Goal: Check status: Check status

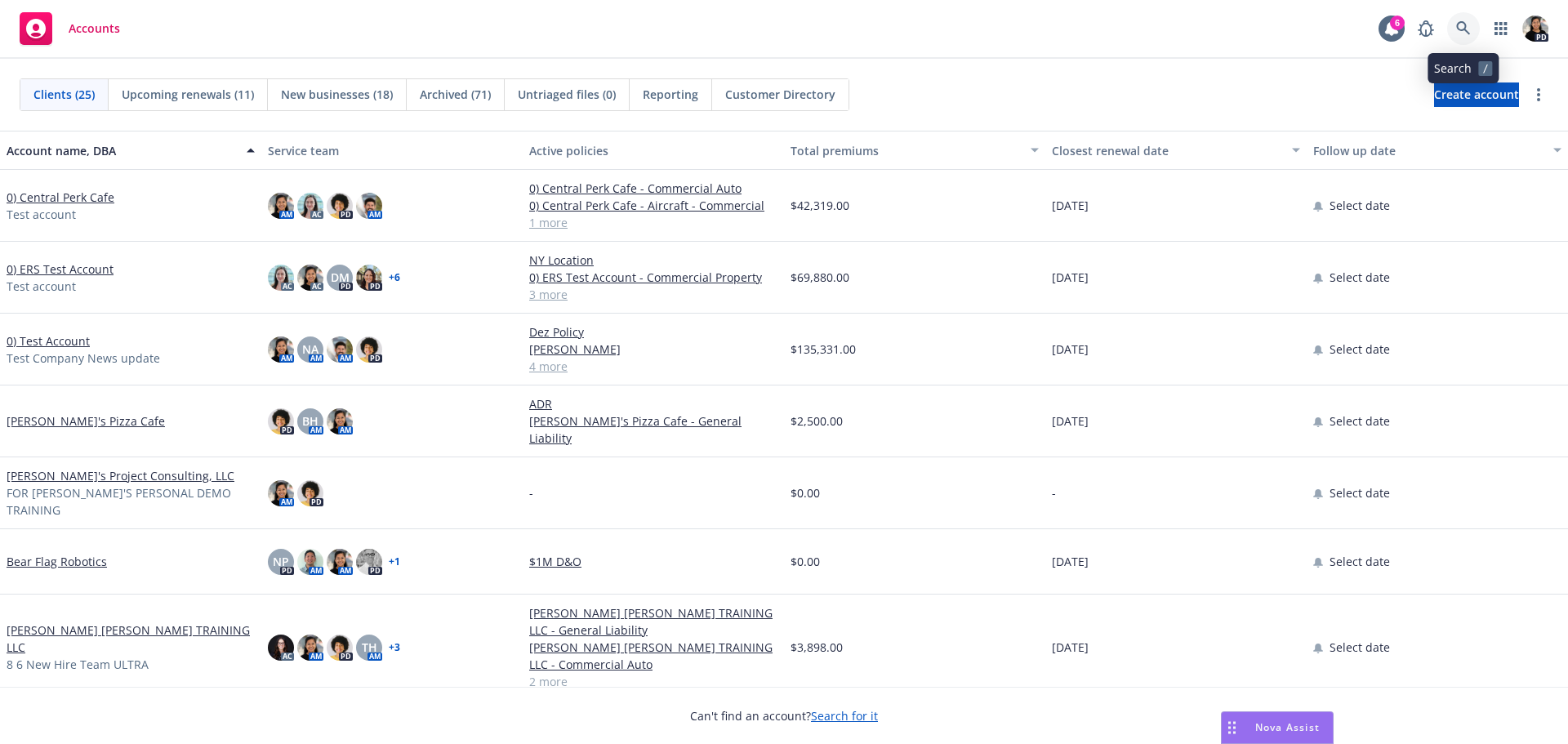
click at [1456, 21] on link at bounding box center [1463, 28] width 32 height 32
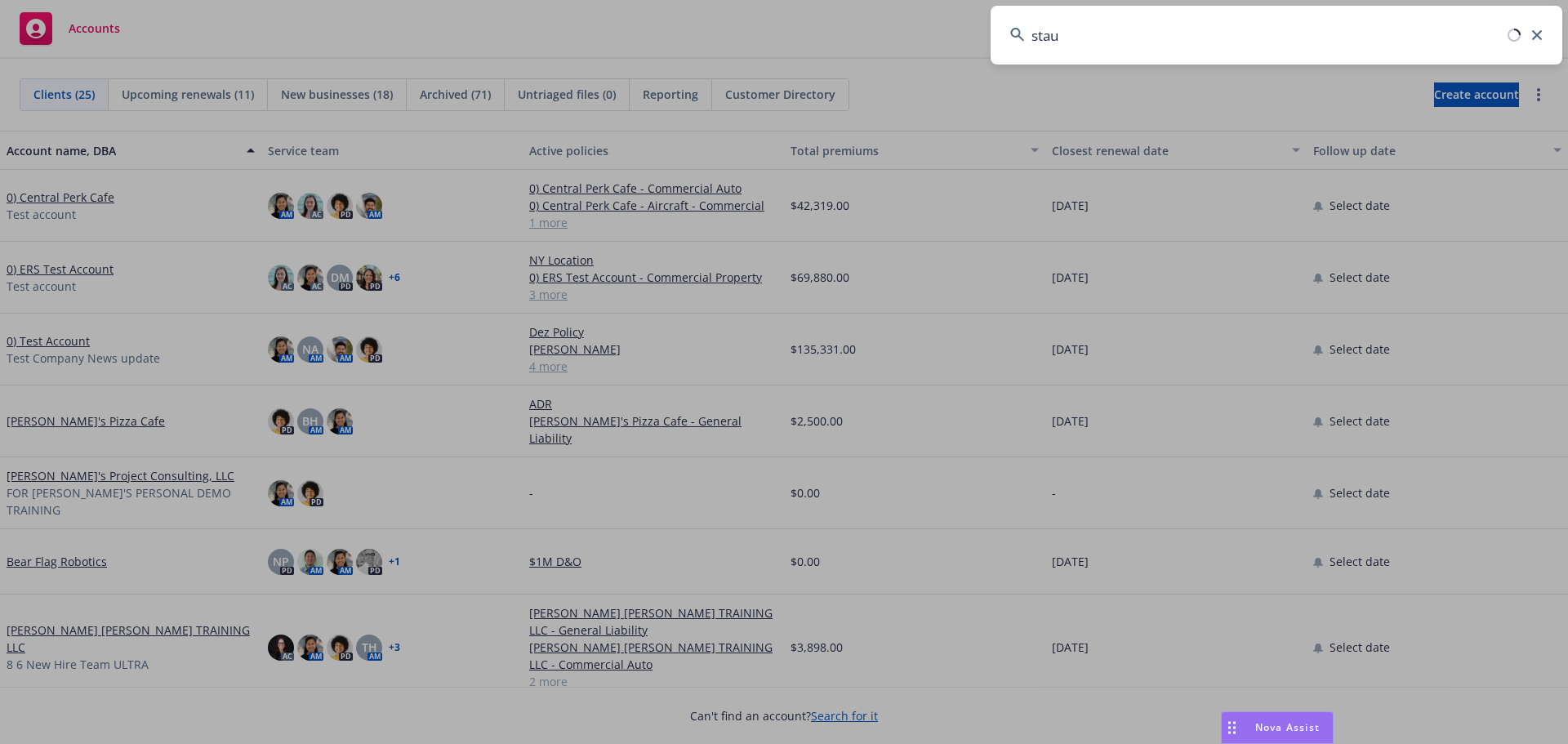
type input "staub"
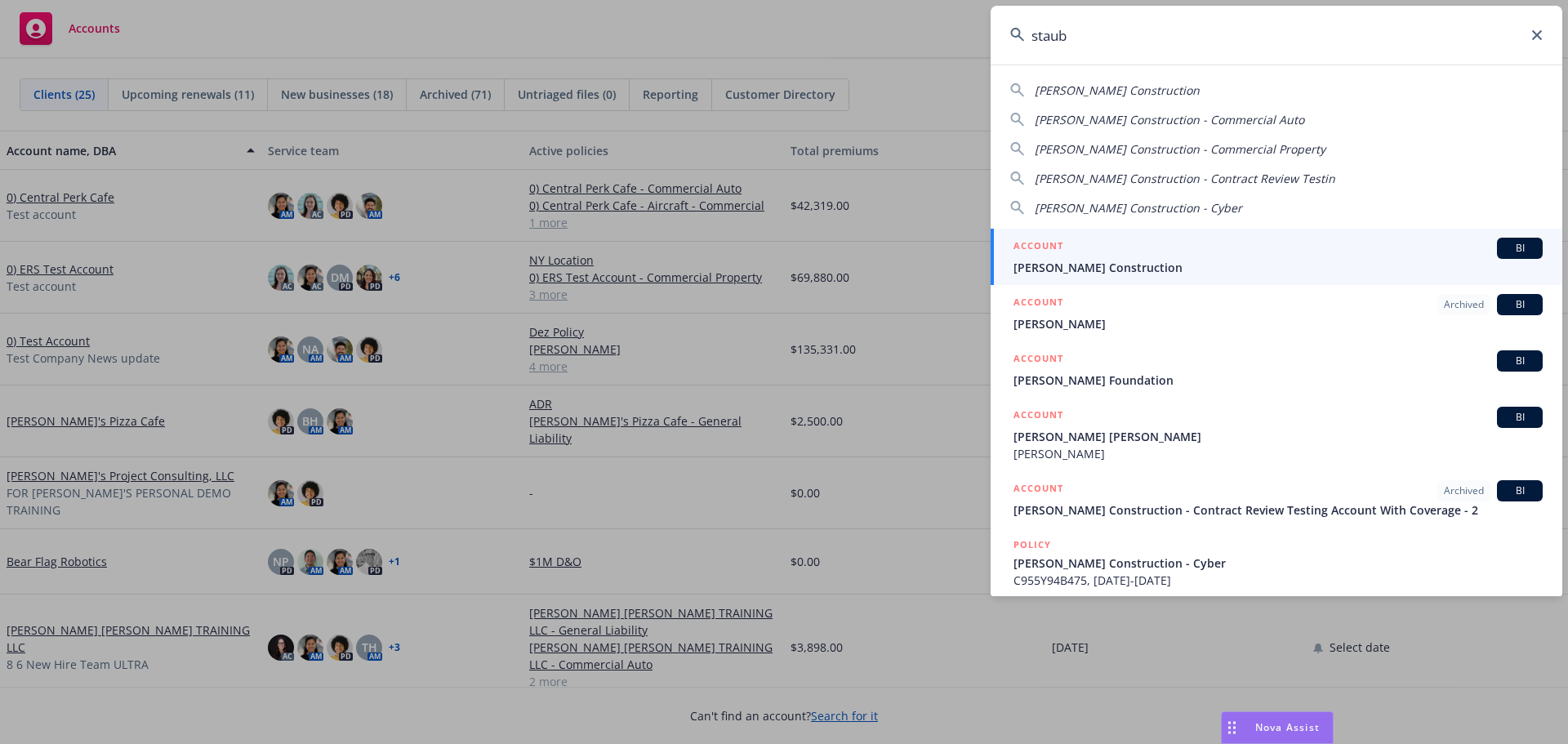
click at [1404, 251] on div "ACCOUNT BI" at bounding box center [1278, 248] width 529 height 21
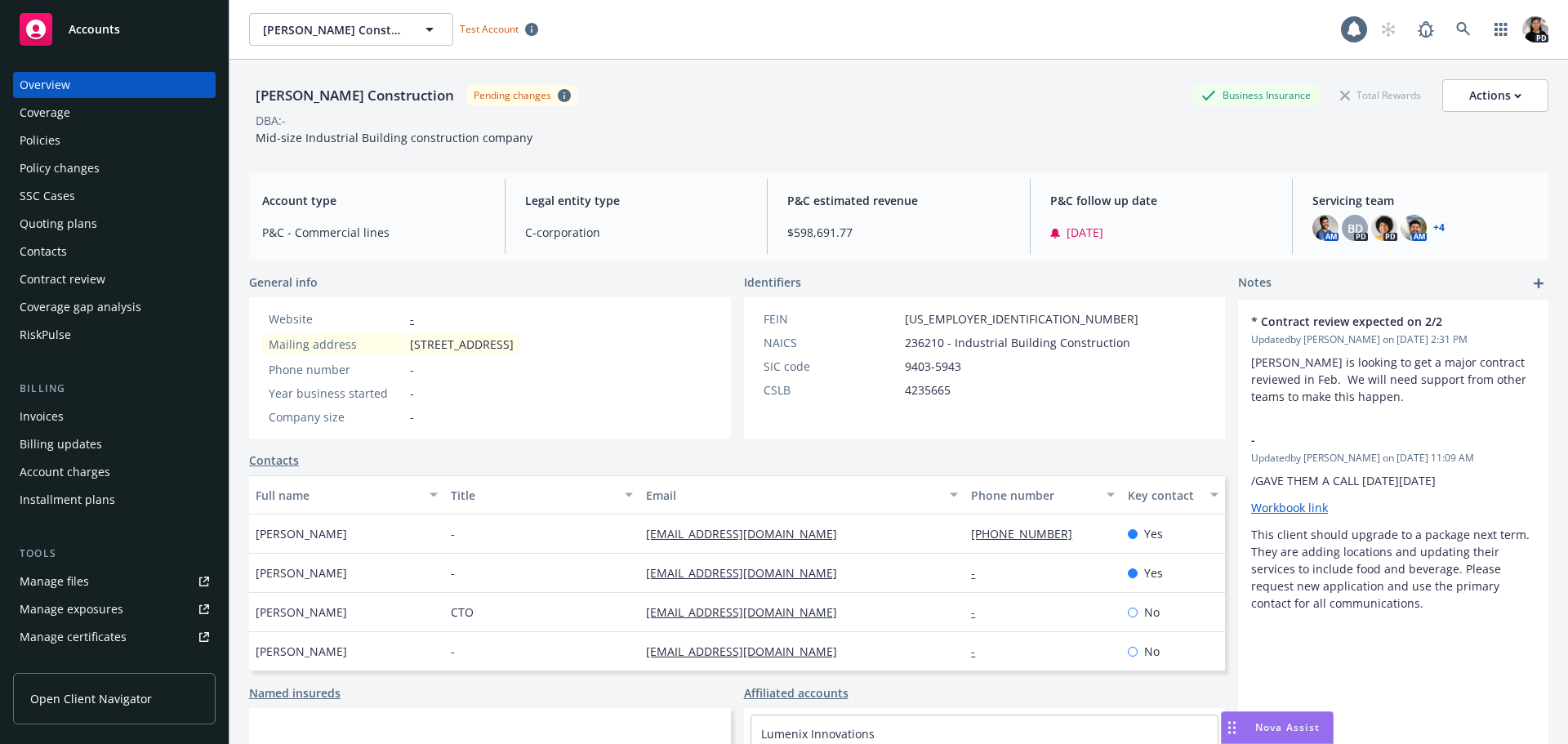
click at [134, 689] on link "Open Client Navigator" at bounding box center [114, 699] width 203 height 52
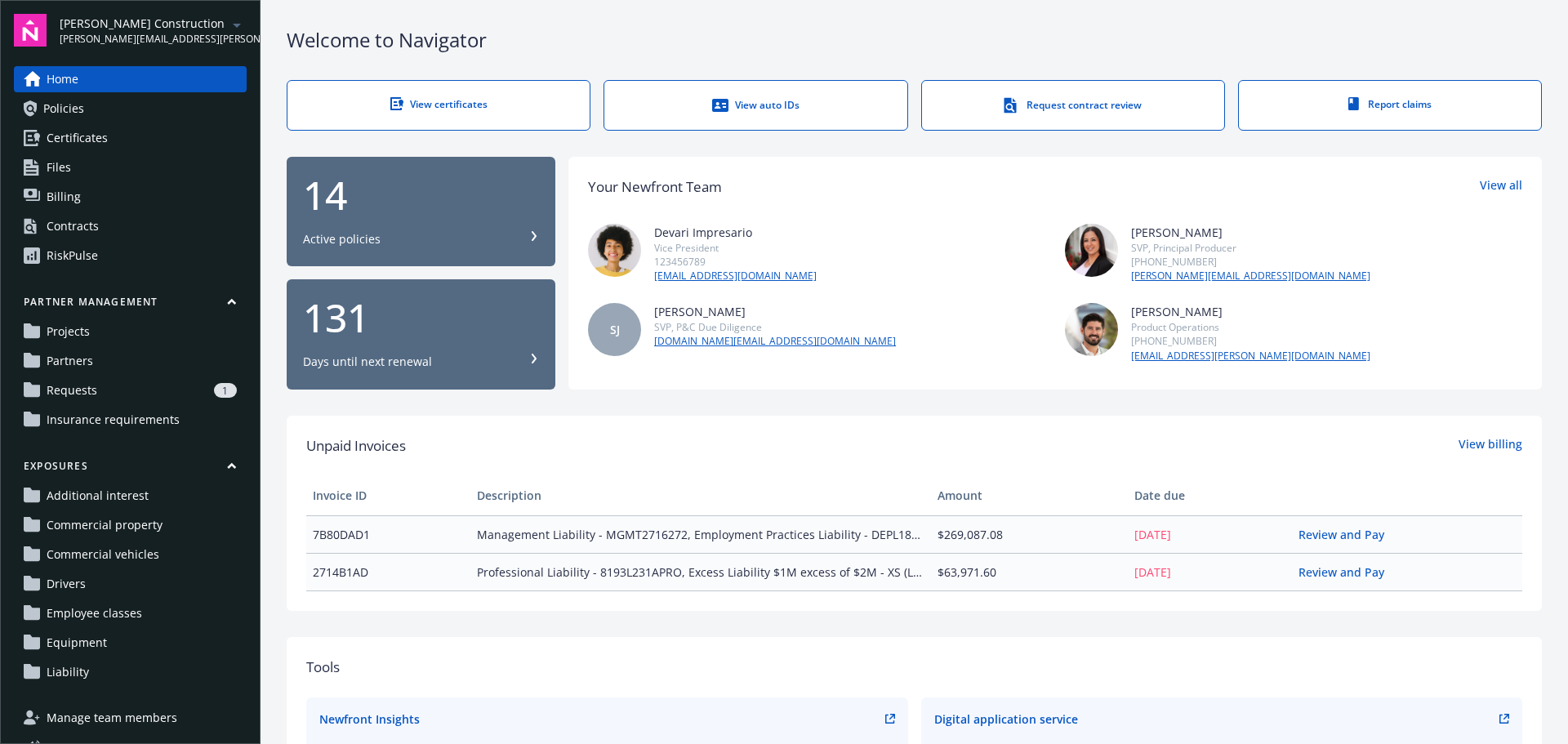
click at [133, 425] on span "Insurance requirements" at bounding box center [113, 420] width 133 height 26
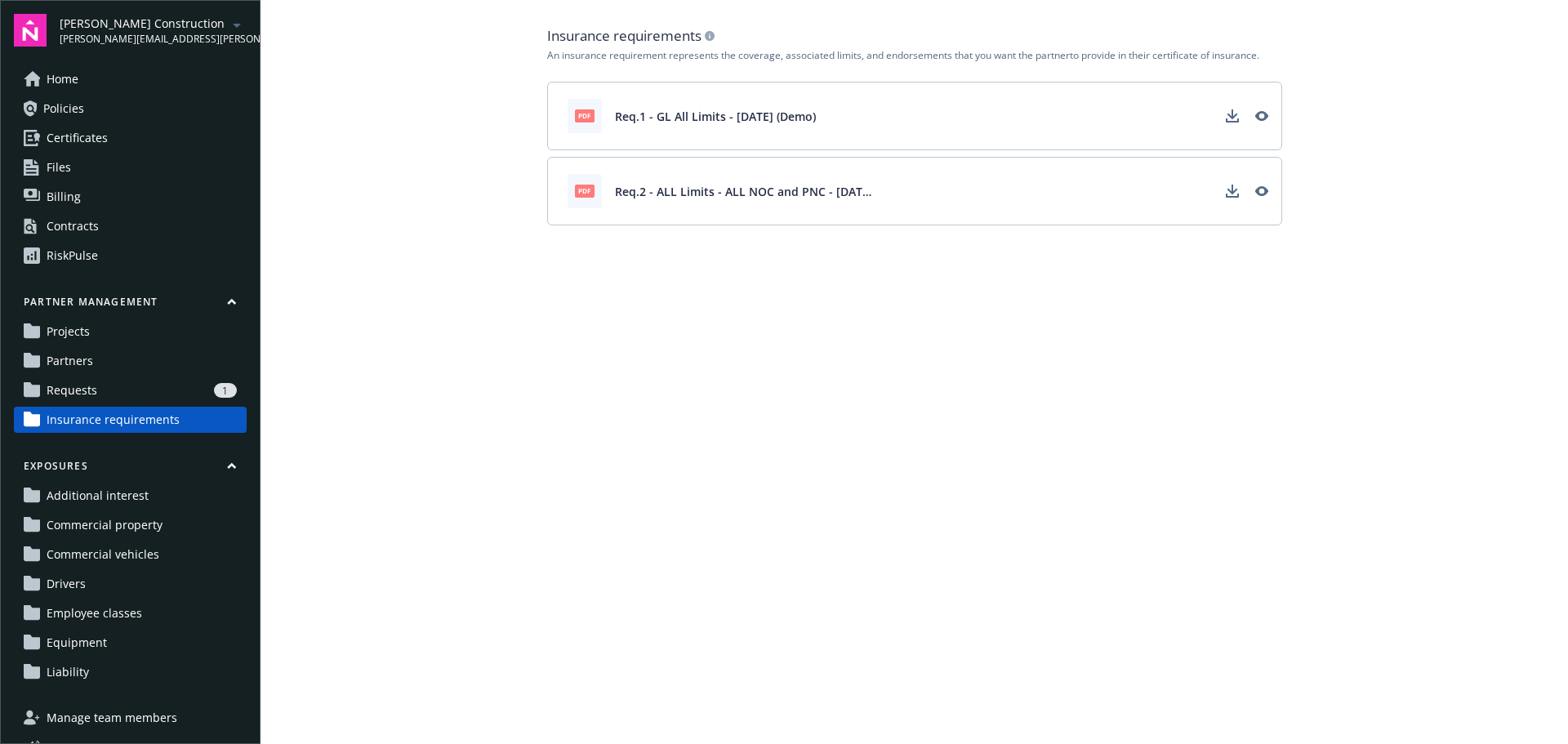
click at [754, 59] on div "An insurance requirement represents the coverage, associated limits, and endors…" at bounding box center [915, 55] width 735 height 13
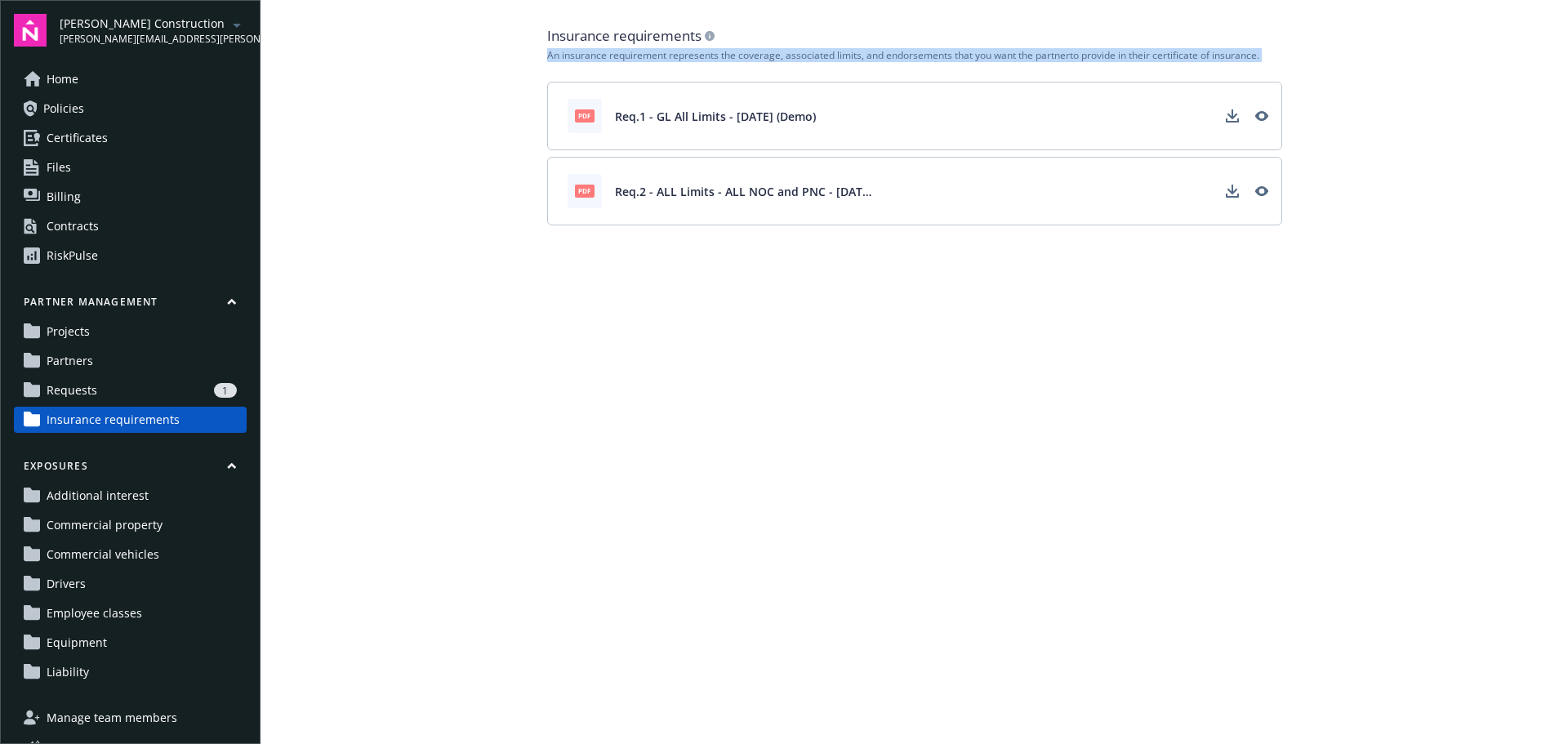
click at [754, 59] on div "An insurance requirement represents the coverage, associated limits, and endors…" at bounding box center [915, 55] width 735 height 13
copy div "An insurance requirement represents the coverage, associated limits, and endors…"
click at [485, 61] on main "Insurance requirements An insurance requirement represents the coverage, associ…" at bounding box center [914, 372] width 1308 height 744
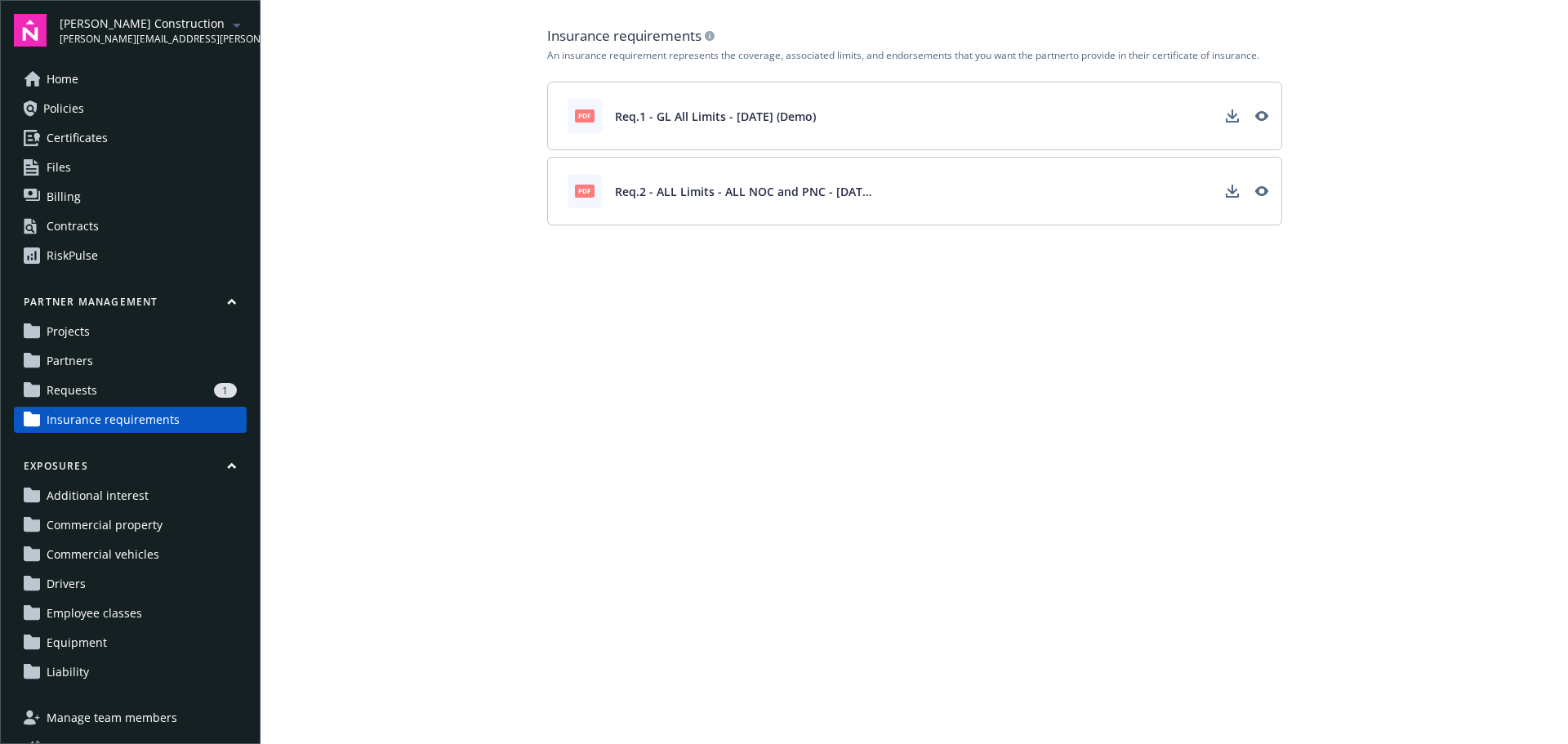
click at [985, 61] on div "An insurance requirement represents the coverage, associated limits, and endors…" at bounding box center [915, 55] width 735 height 13
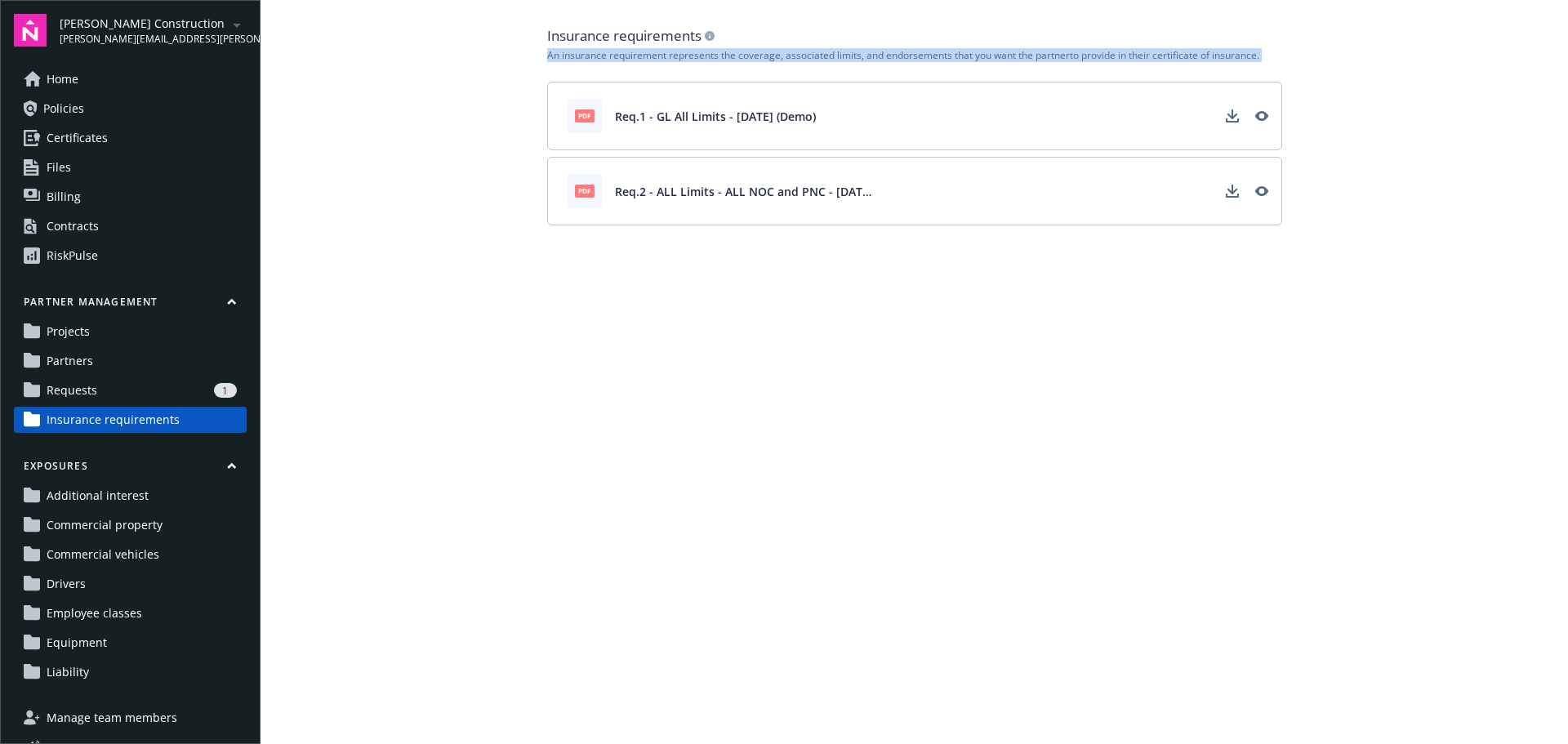
click at [985, 61] on div "An insurance requirement represents the coverage, associated limits, and endors…" at bounding box center [915, 55] width 735 height 13
copy div "An insurance requirement represents the coverage, associated limits, and endors…"
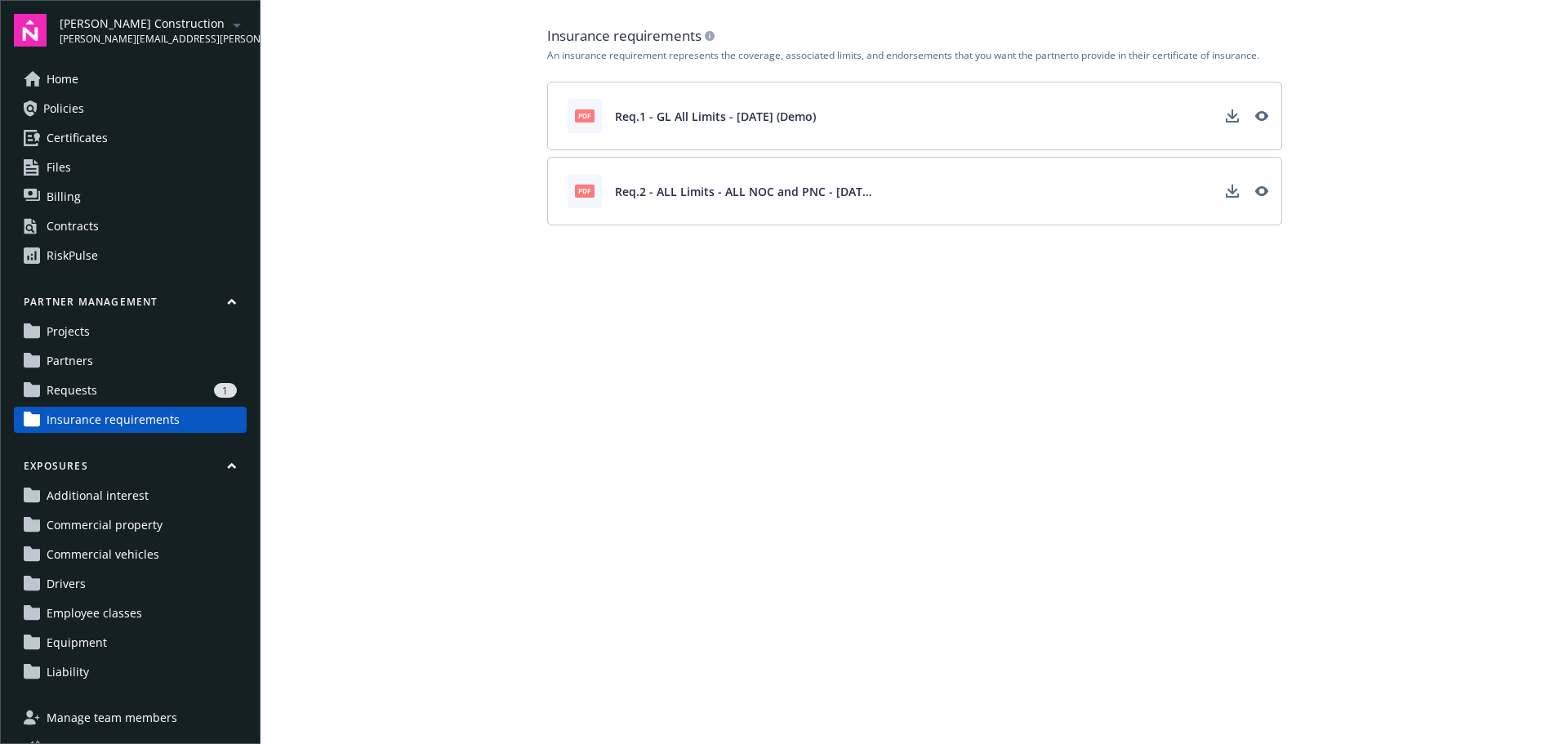
click at [933, 410] on main "Insurance requirements An insurance requirement represents the coverage, associ…" at bounding box center [914, 372] width 1308 height 744
click at [1097, 366] on main "Insurance requirements An insurance requirement represents the coverage, associ…" at bounding box center [914, 372] width 1308 height 744
click at [151, 354] on link "Partners" at bounding box center [130, 362] width 233 height 26
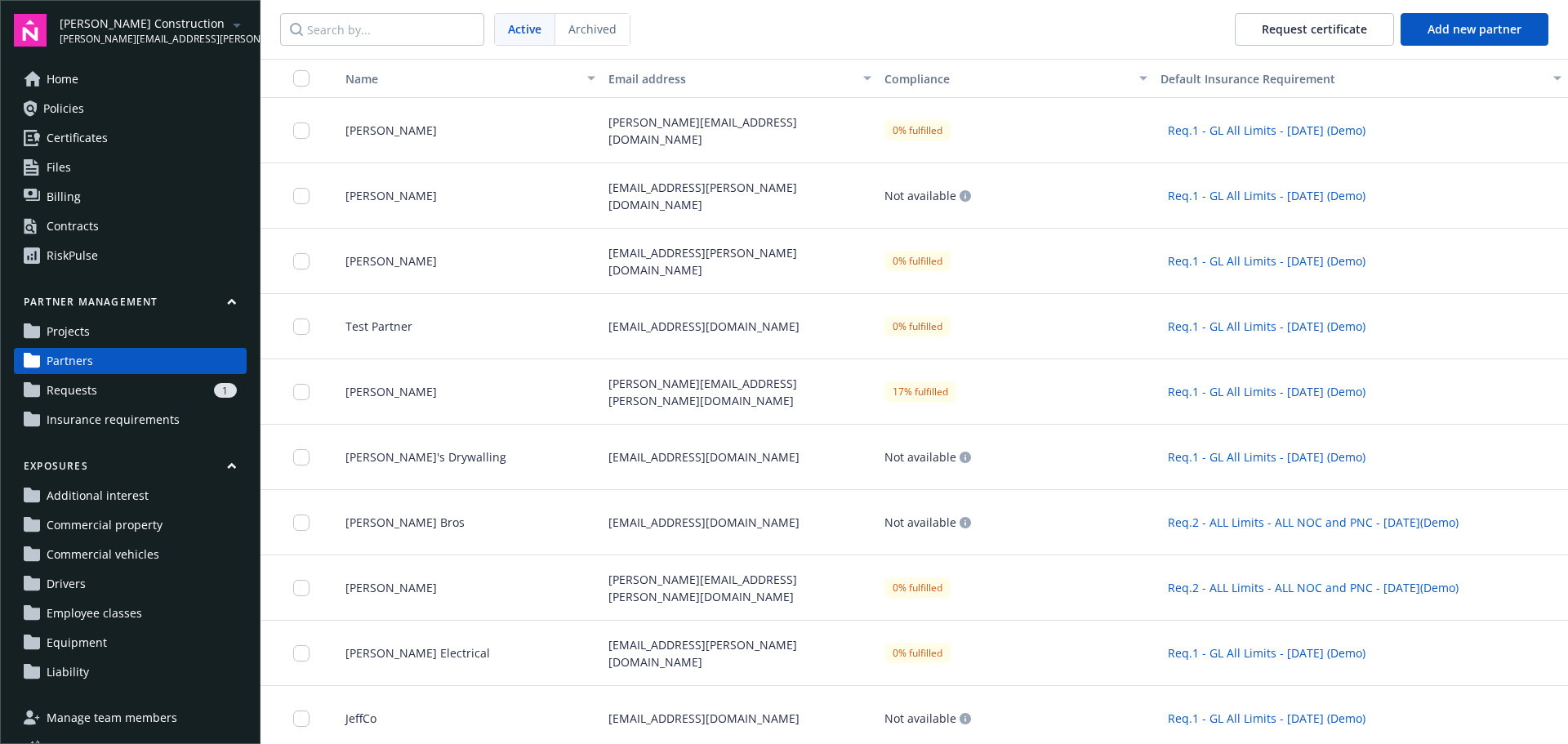
click at [124, 391] on div "1" at bounding box center [170, 390] width 133 height 15
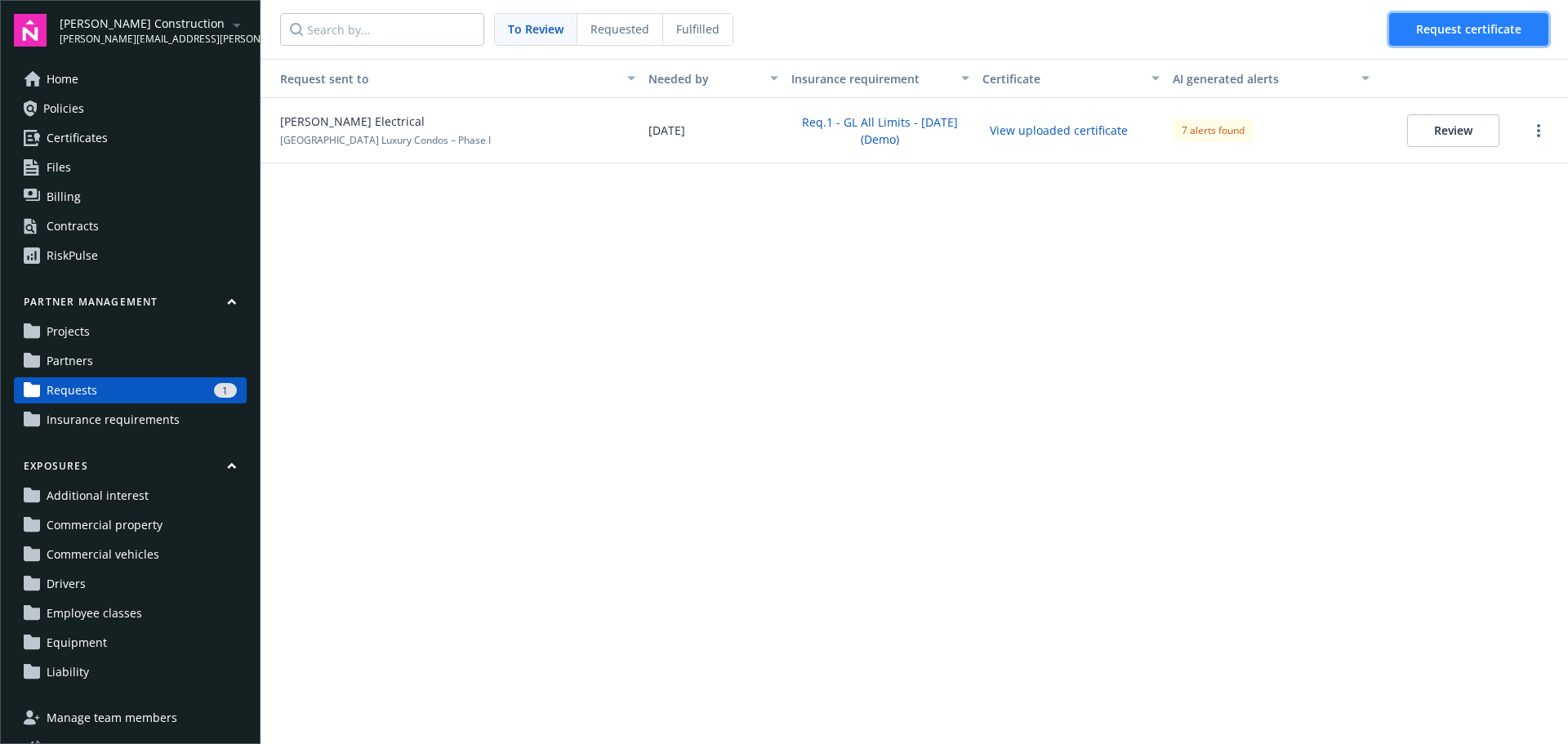
click at [1406, 20] on button "Request certificate" at bounding box center [1468, 29] width 159 height 32
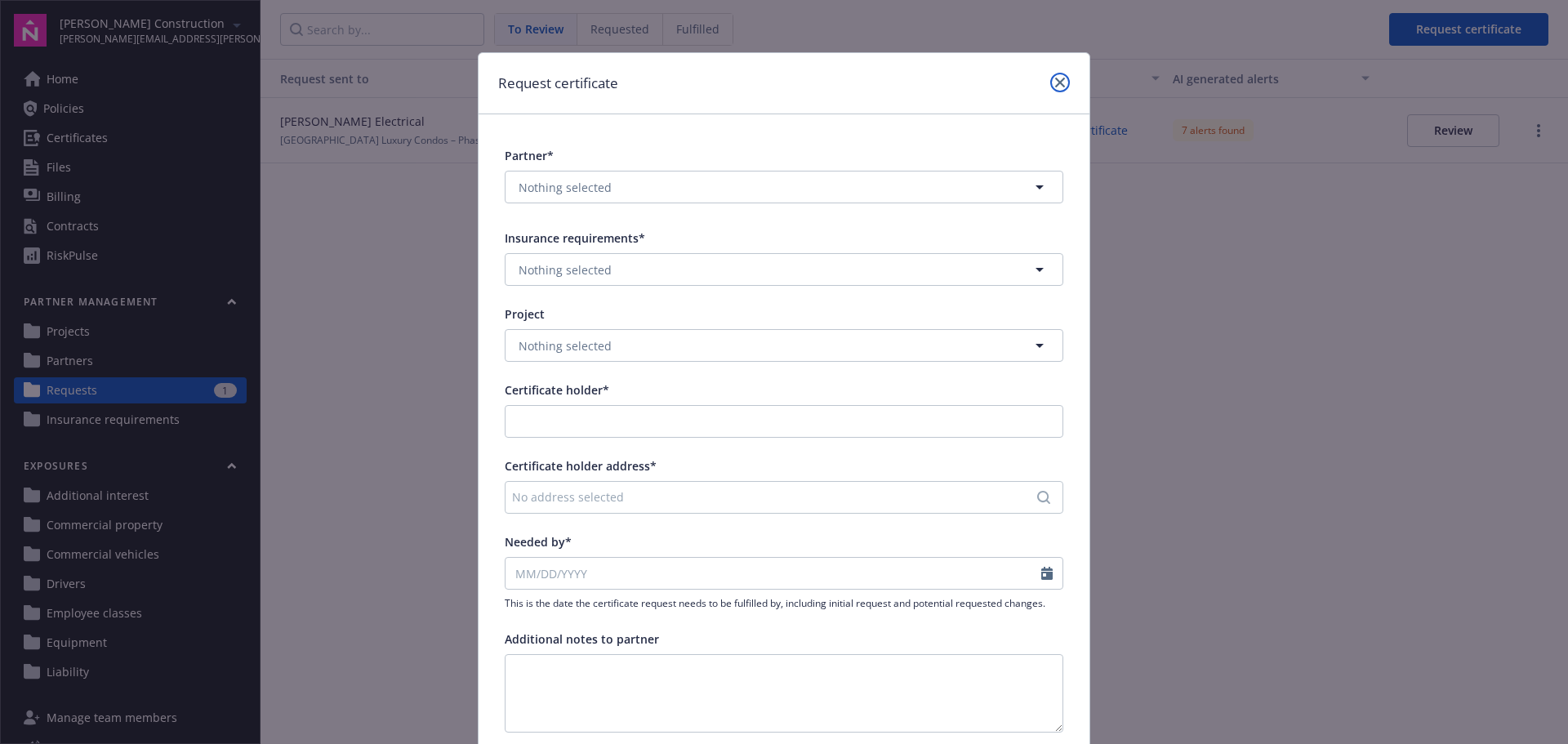
click at [1056, 79] on icon "close" at bounding box center [1060, 82] width 10 height 10
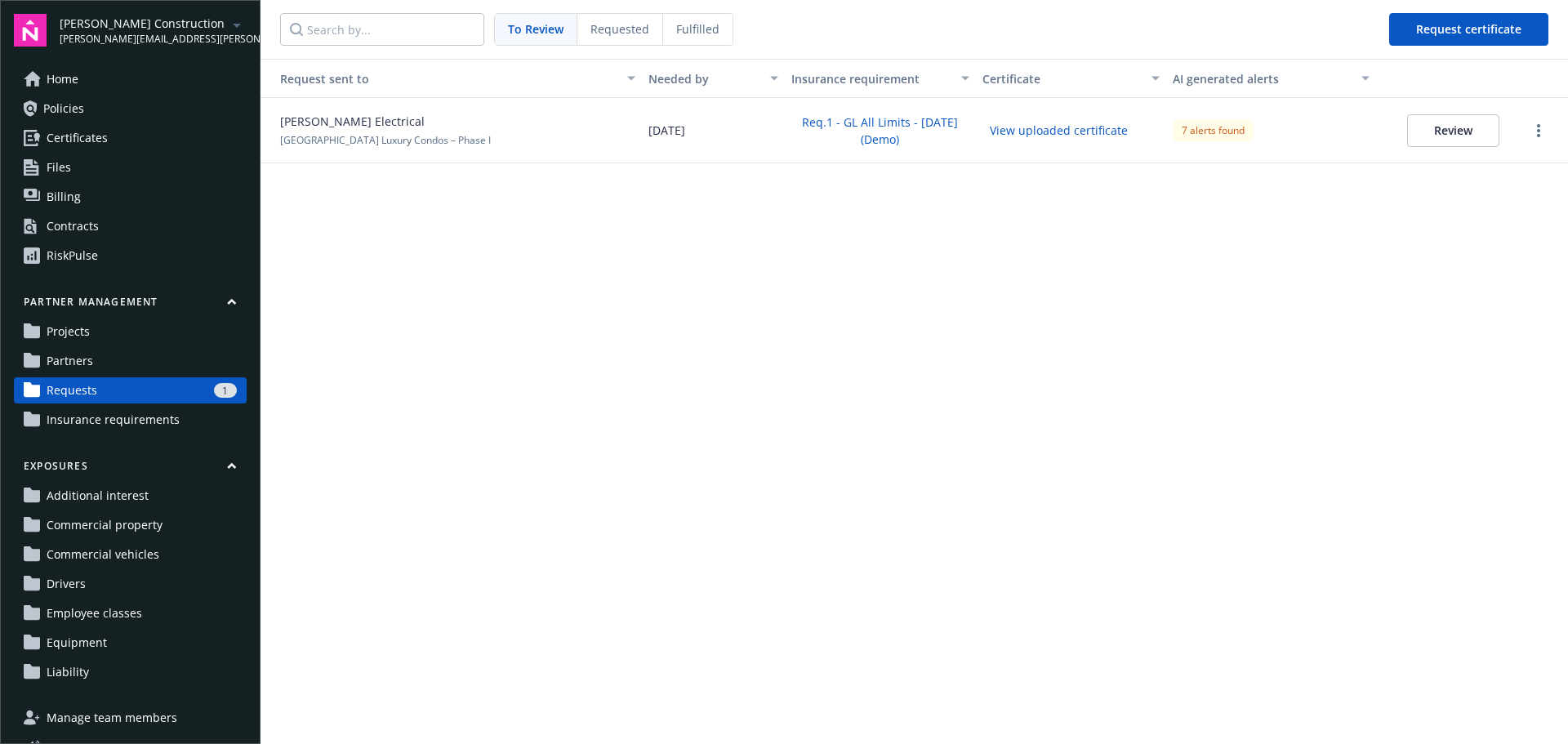
click at [123, 330] on link "Projects" at bounding box center [130, 332] width 233 height 26
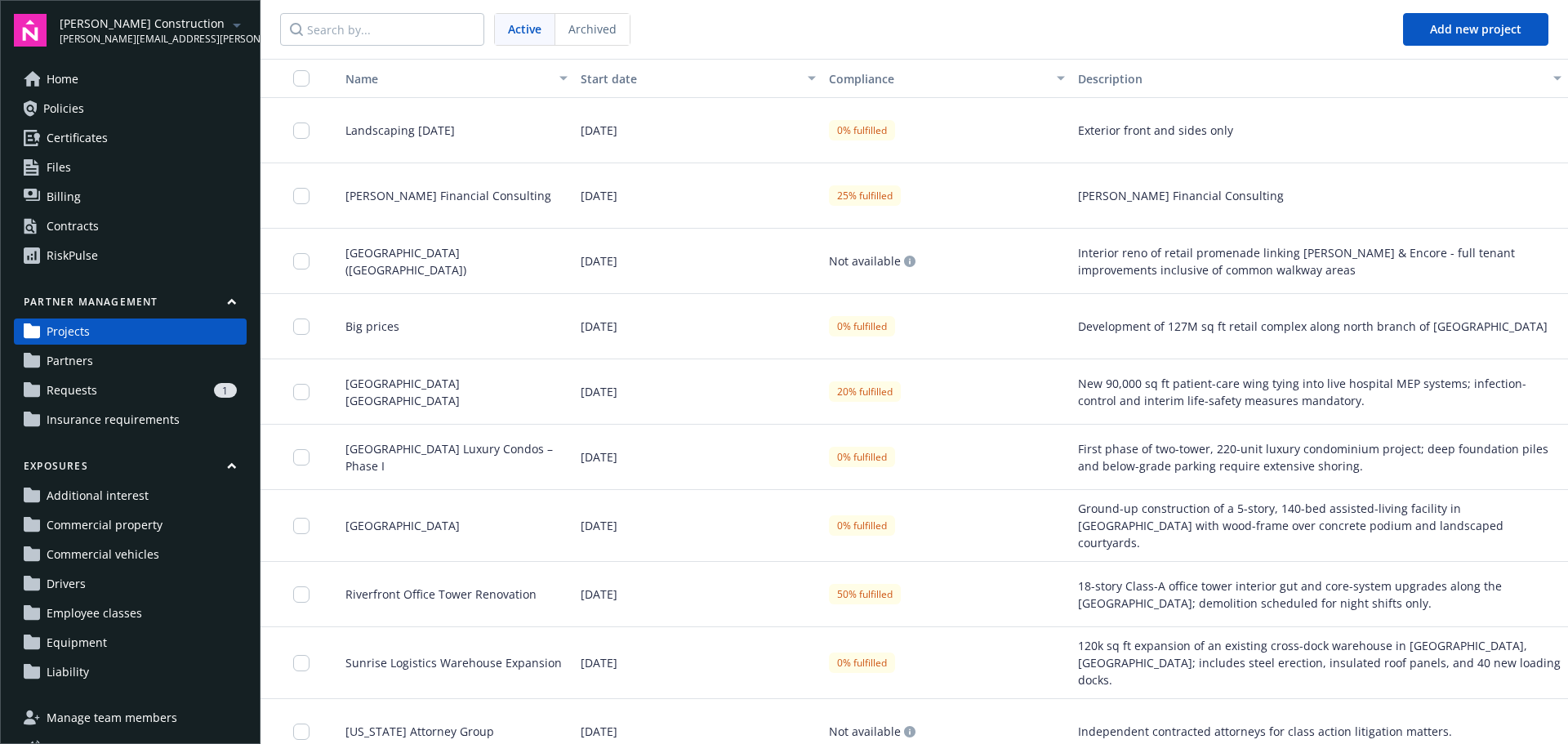
click at [142, 352] on link "Partners" at bounding box center [130, 362] width 233 height 26
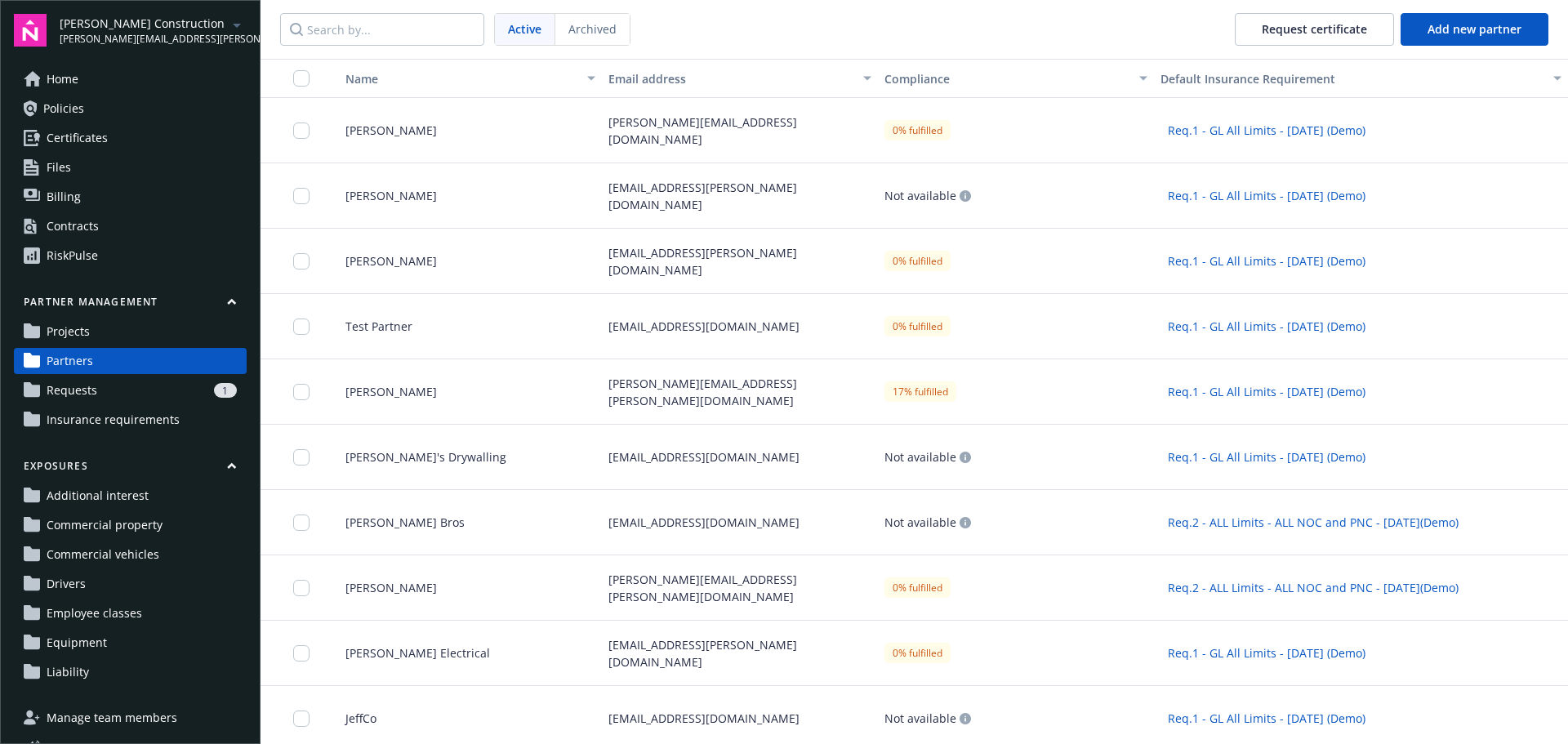
click at [425, 144] on div "[PERSON_NAME]" at bounding box center [464, 130] width 276 height 65
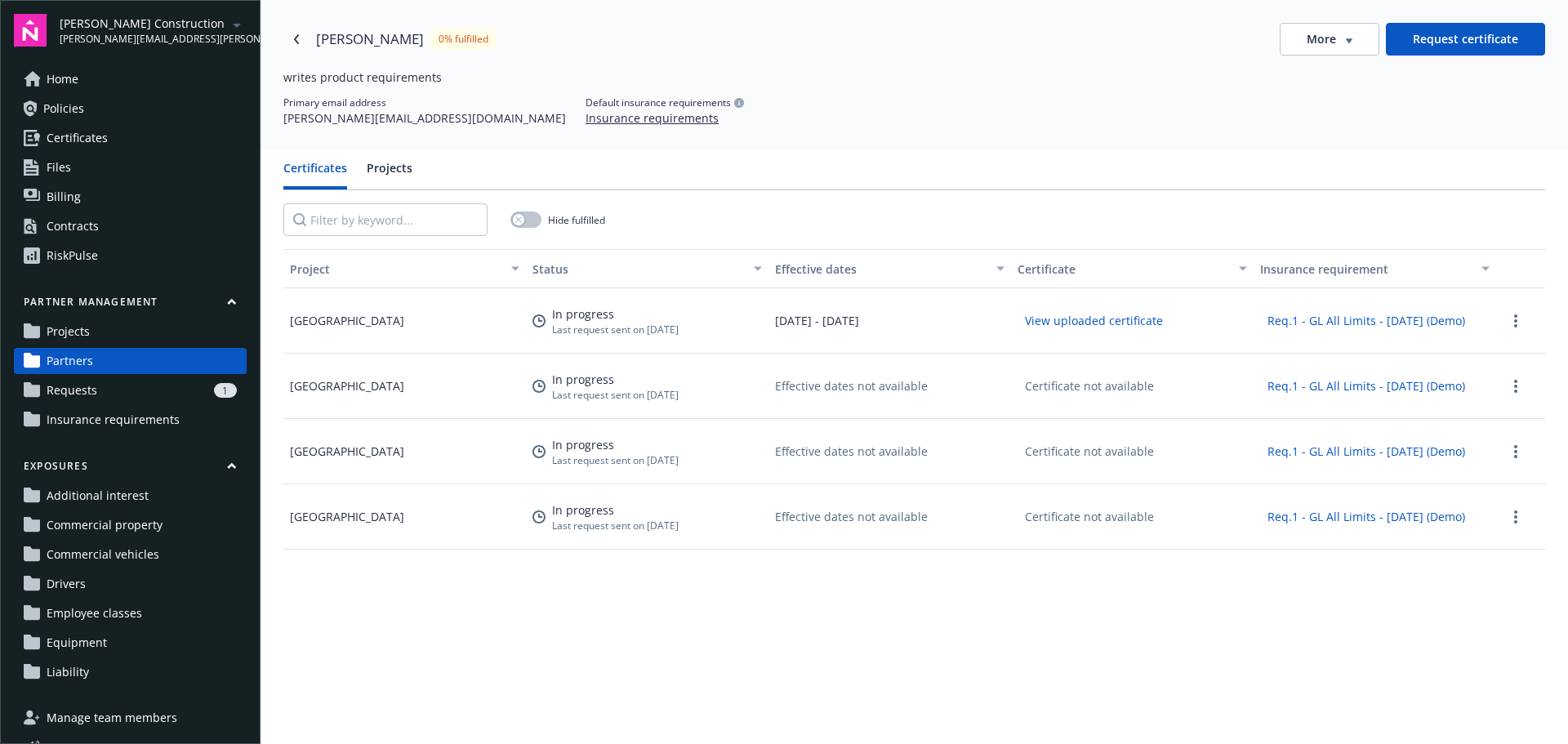
click at [404, 177] on button "Projects" at bounding box center [389, 174] width 45 height 31
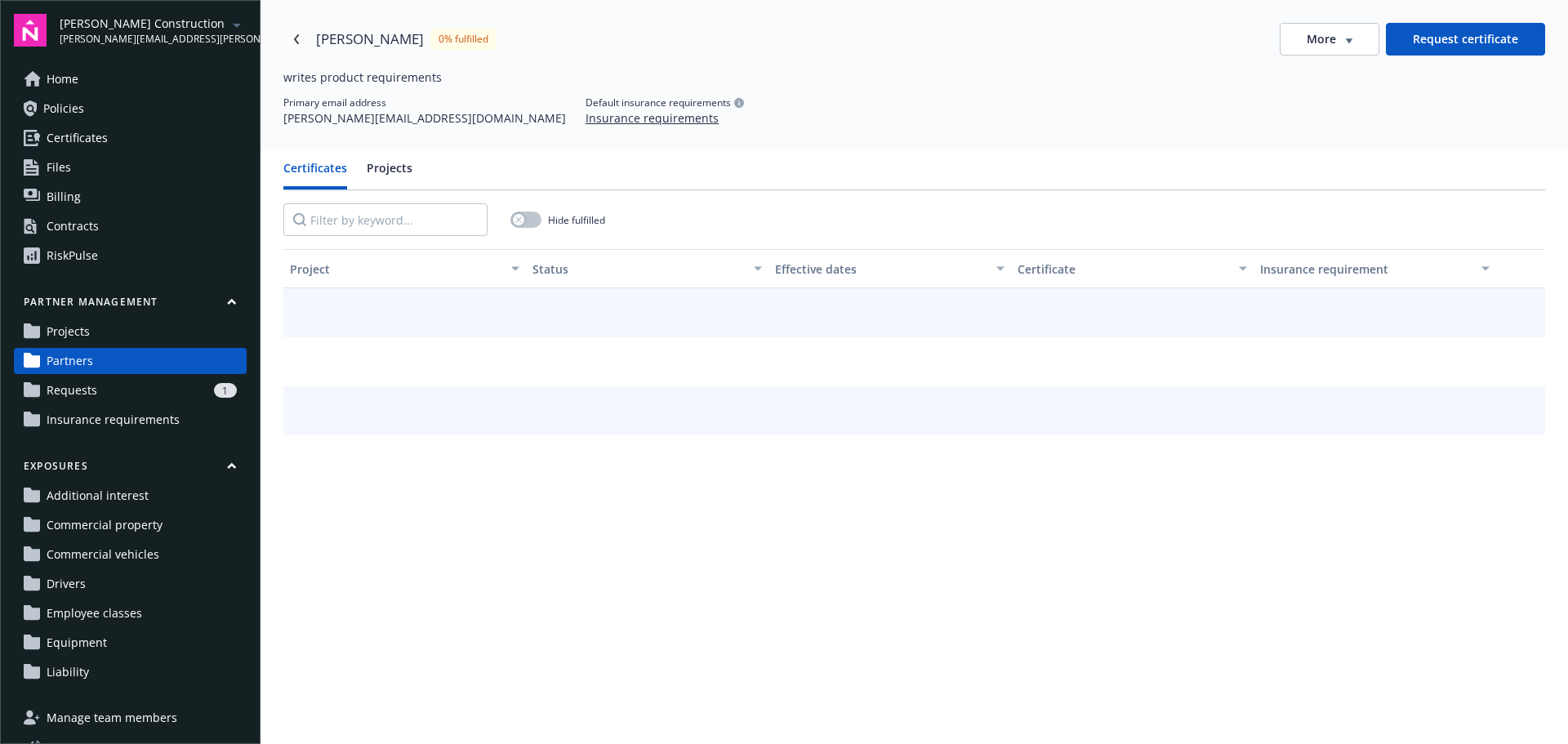
click at [310, 175] on button "Certificates" at bounding box center [315, 174] width 64 height 31
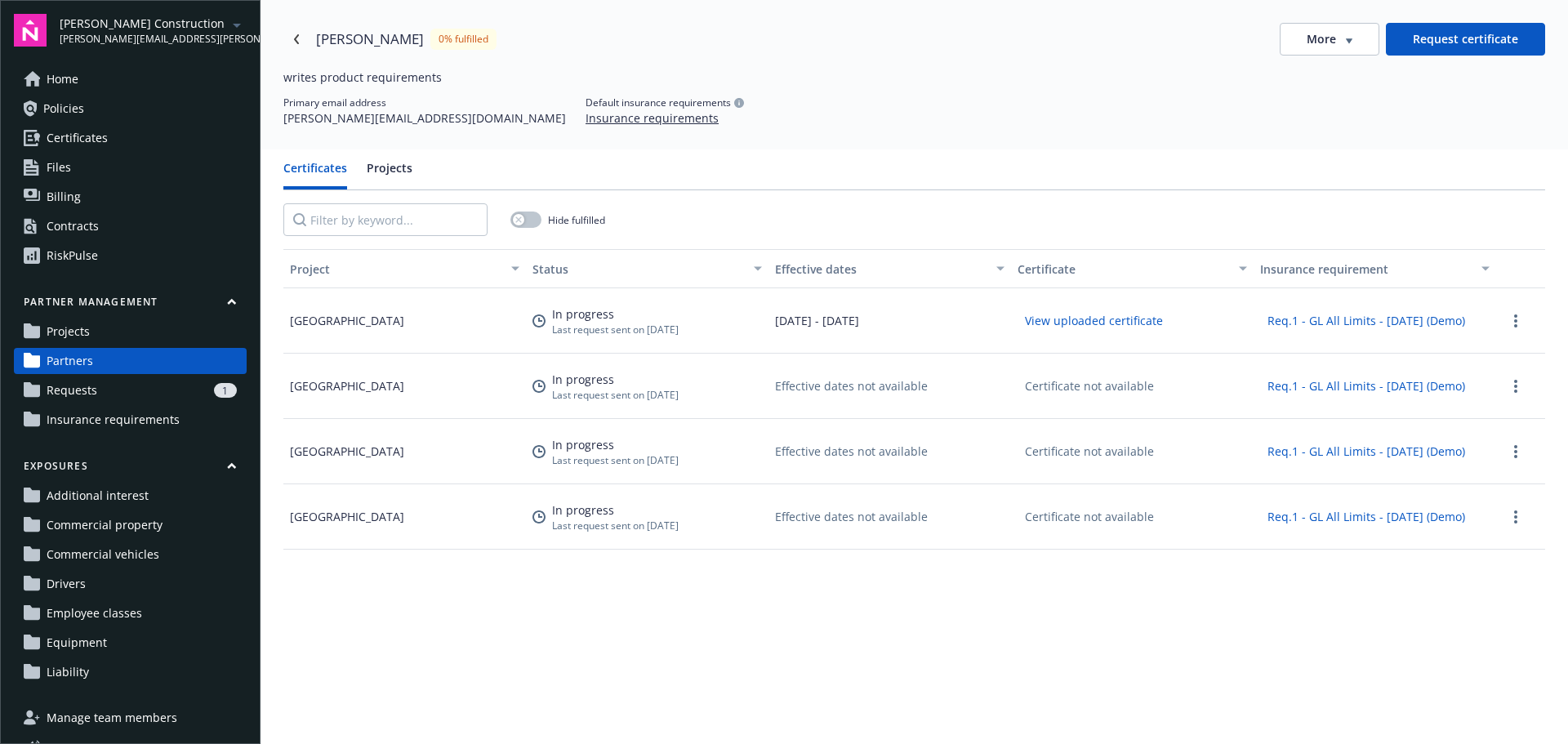
click at [1332, 43] on div "More" at bounding box center [1330, 39] width 45 height 17
click at [1085, 198] on div "Hide fulfilled" at bounding box center [914, 219] width 1262 height 59
click at [1506, 325] on link "more" at bounding box center [1516, 320] width 19 height 19
click at [402, 169] on button "Projects" at bounding box center [389, 174] width 45 height 31
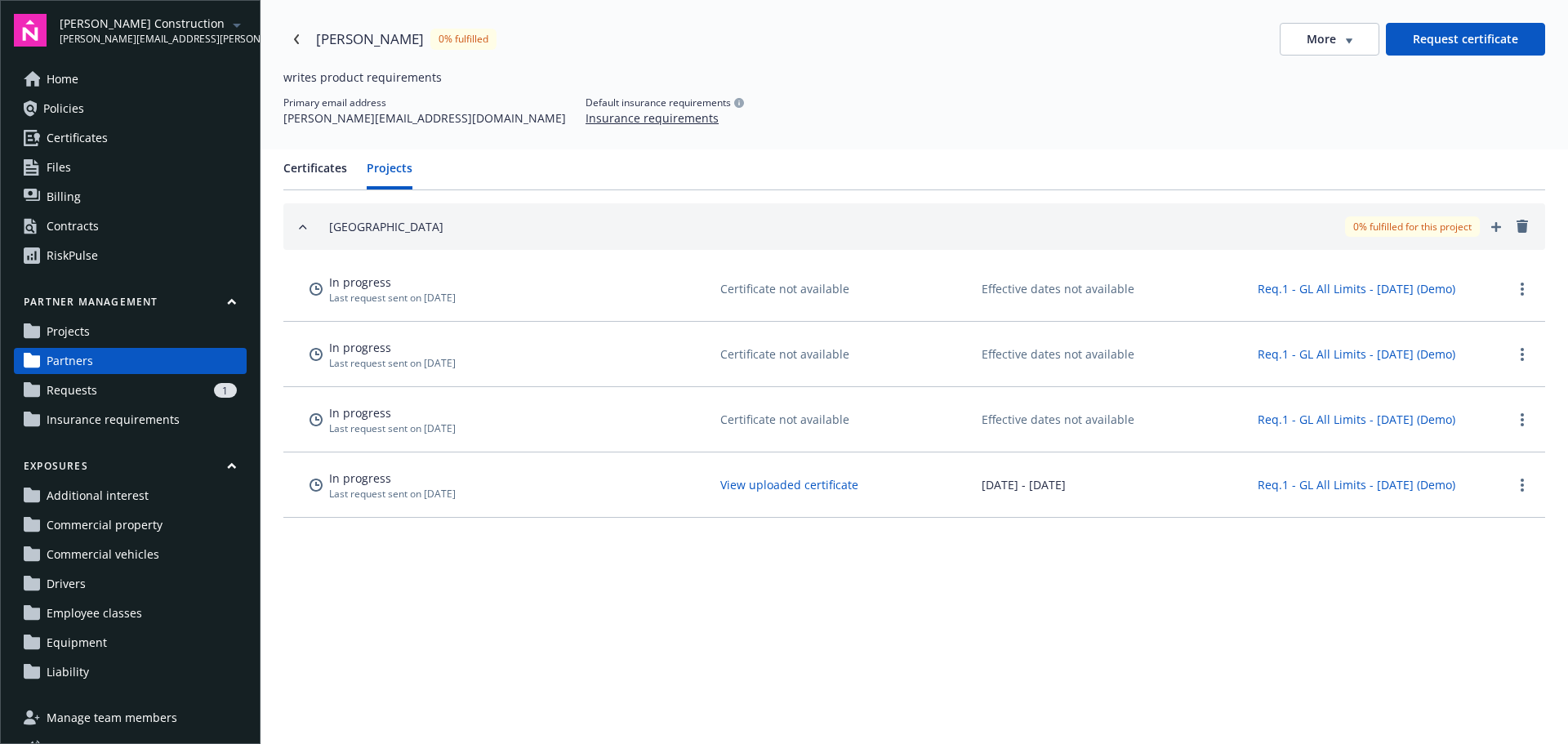
click at [1522, 300] on div "In progress Last request sent on [DATE] Certificate not available Effective dat…" at bounding box center [914, 289] width 1262 height 65
click at [1526, 290] on link "more" at bounding box center [1523, 289] width 19 height 19
click at [86, 324] on span "Projects" at bounding box center [68, 332] width 44 height 26
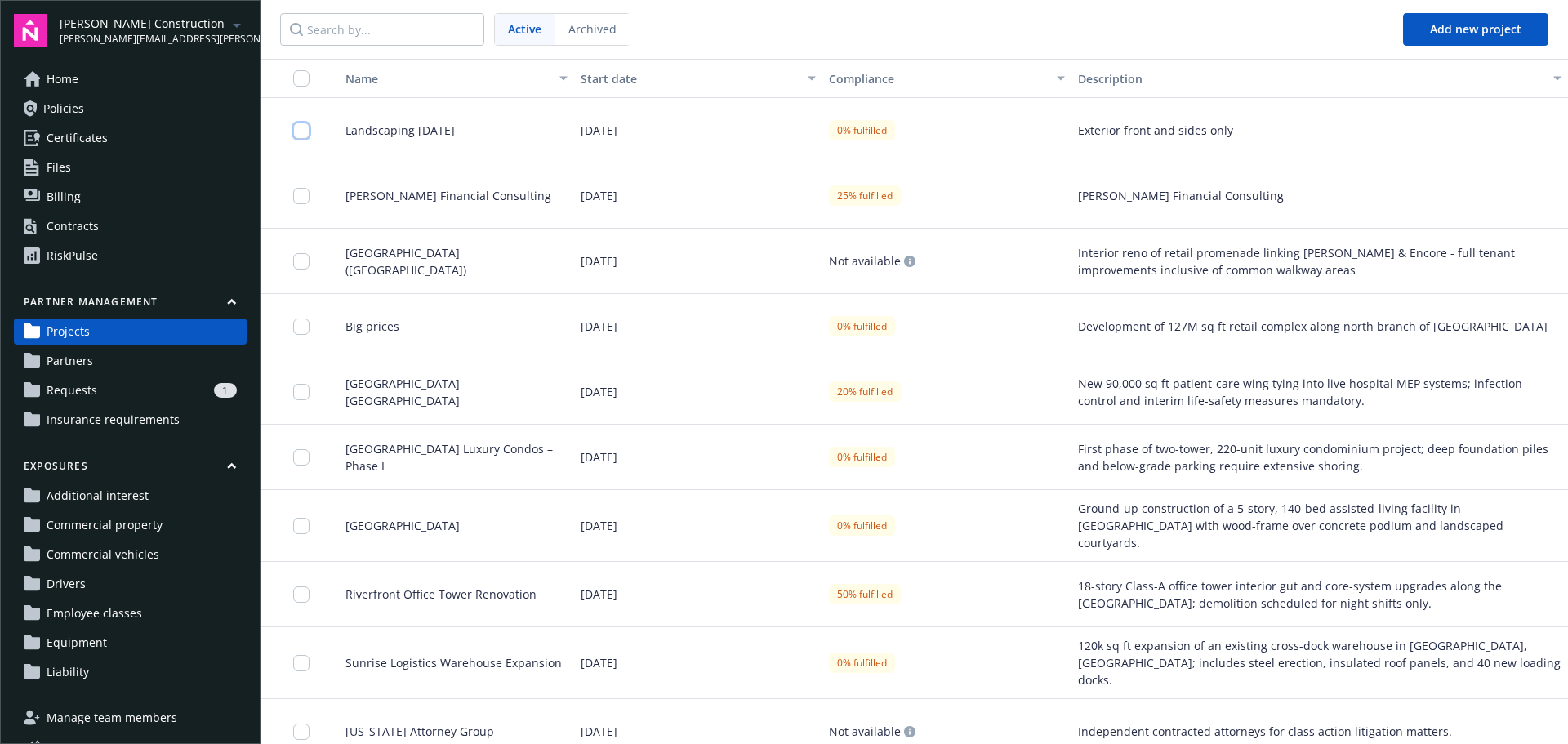
click at [298, 127] on input "checkbox" at bounding box center [301, 130] width 17 height 17
click at [298, 132] on input "checkbox" at bounding box center [301, 130] width 17 height 17
checkbox input "false"
click at [897, 144] on div "0% fulfilled" at bounding box center [946, 130] width 248 height 65
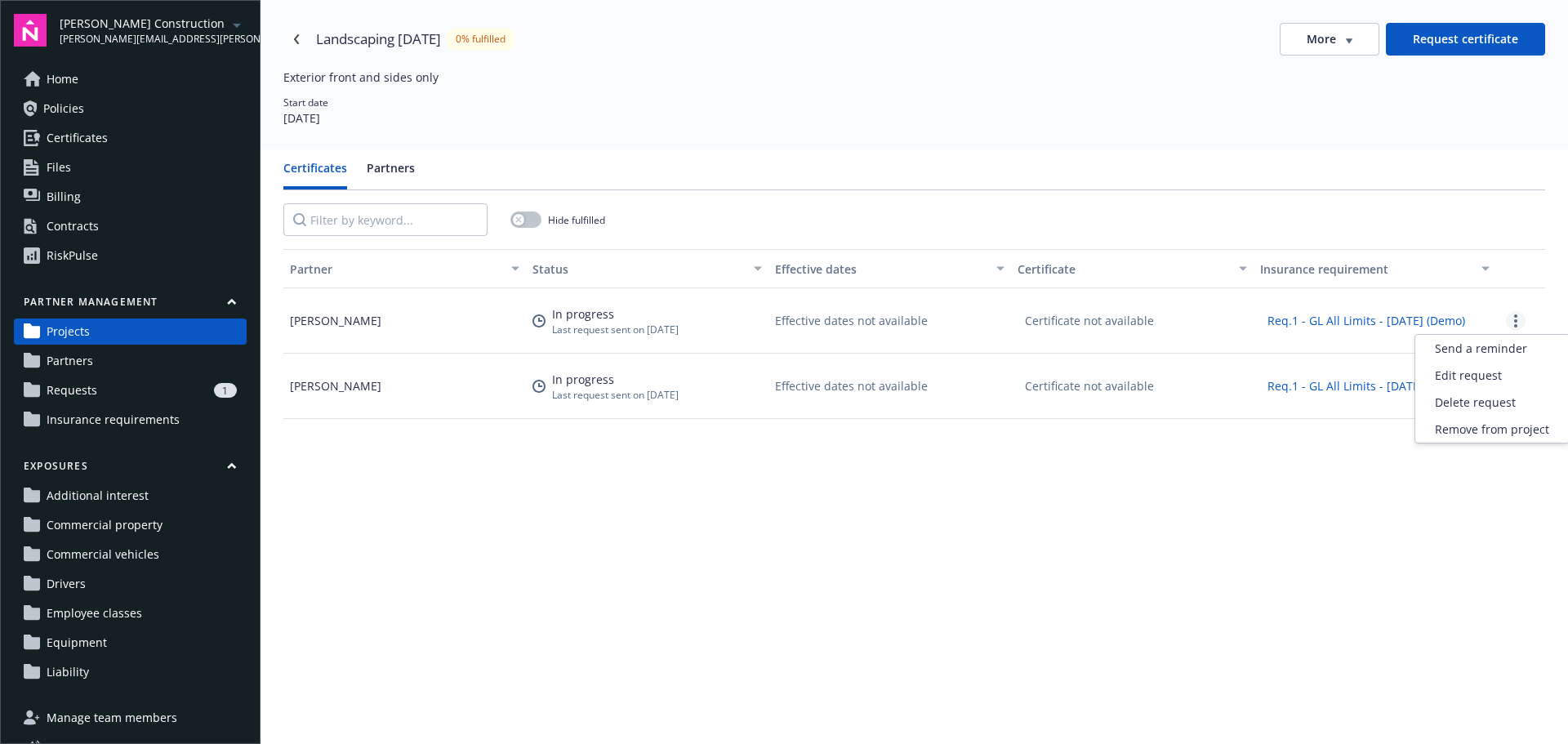
click at [1514, 326] on circle "more" at bounding box center [1516, 326] width 3 height 3
click at [298, 38] on icon "Navigate back" at bounding box center [296, 38] width 10 height 10
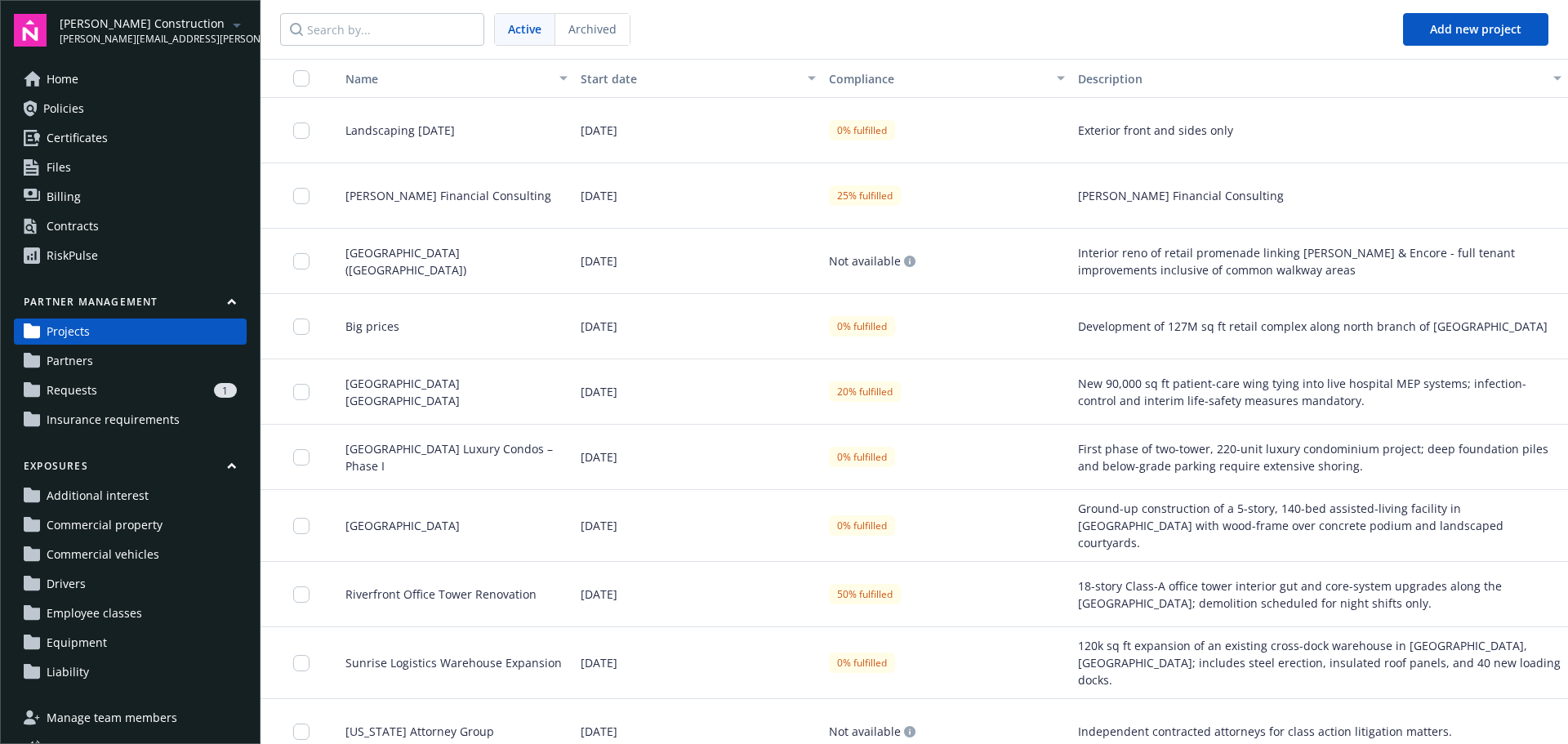
click at [447, 135] on span "Landscaping [DATE]" at bounding box center [394, 130] width 122 height 17
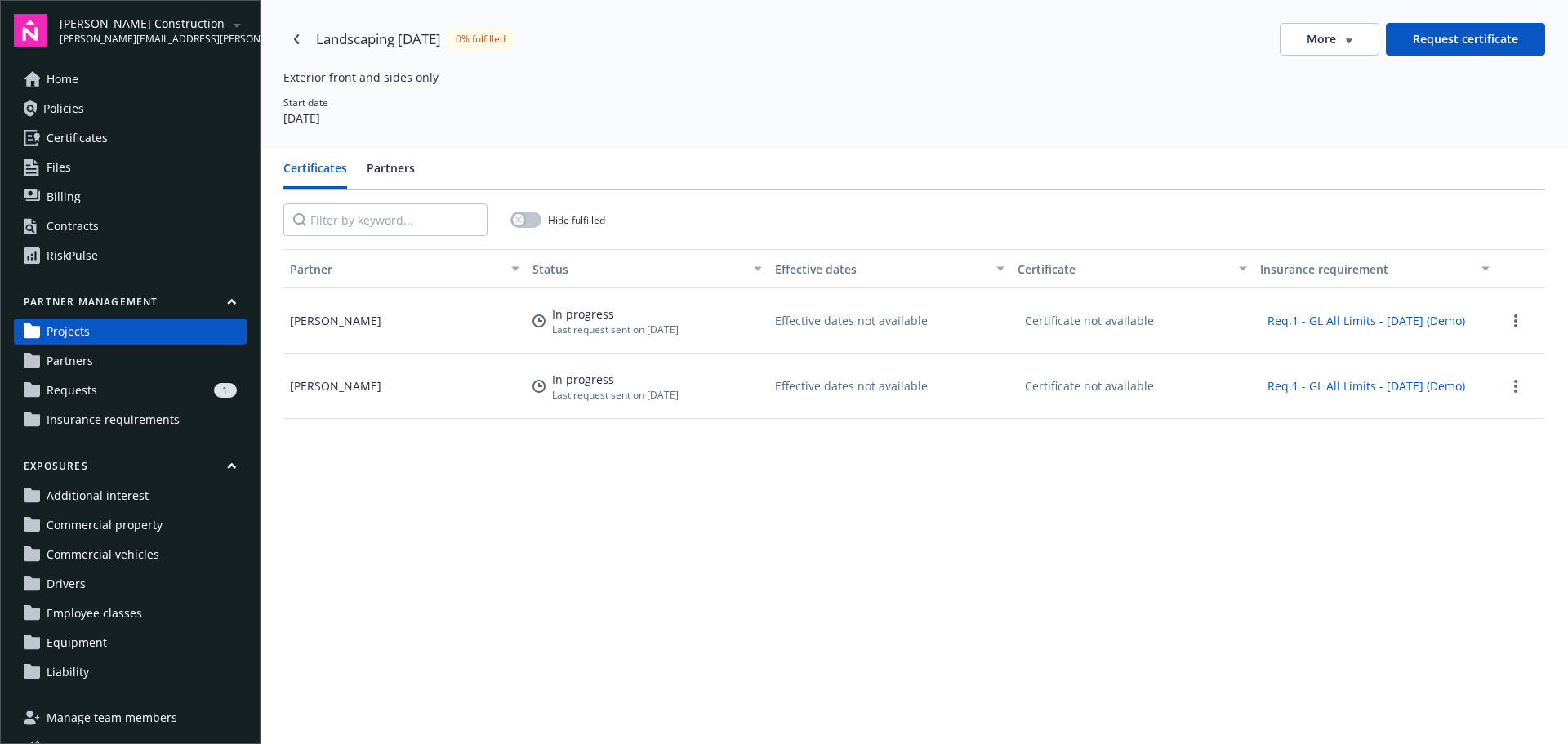
click at [1328, 45] on div "More" at bounding box center [1330, 39] width 45 height 17
click at [79, 359] on span "Partners" at bounding box center [69, 362] width 46 height 26
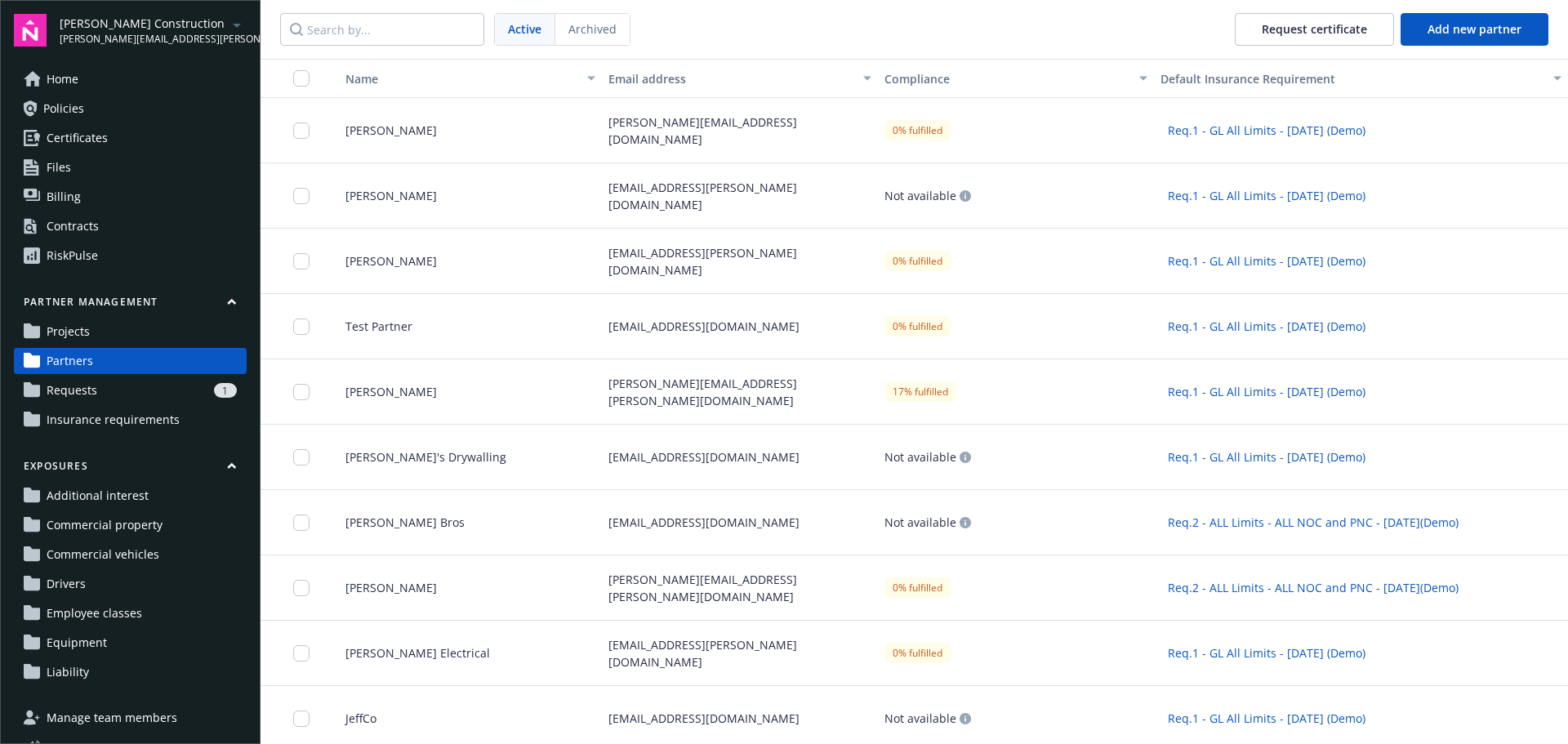
click at [776, 136] on div "[PERSON_NAME][EMAIL_ADDRESS][DOMAIN_NAME]" at bounding box center [739, 130] width 276 height 65
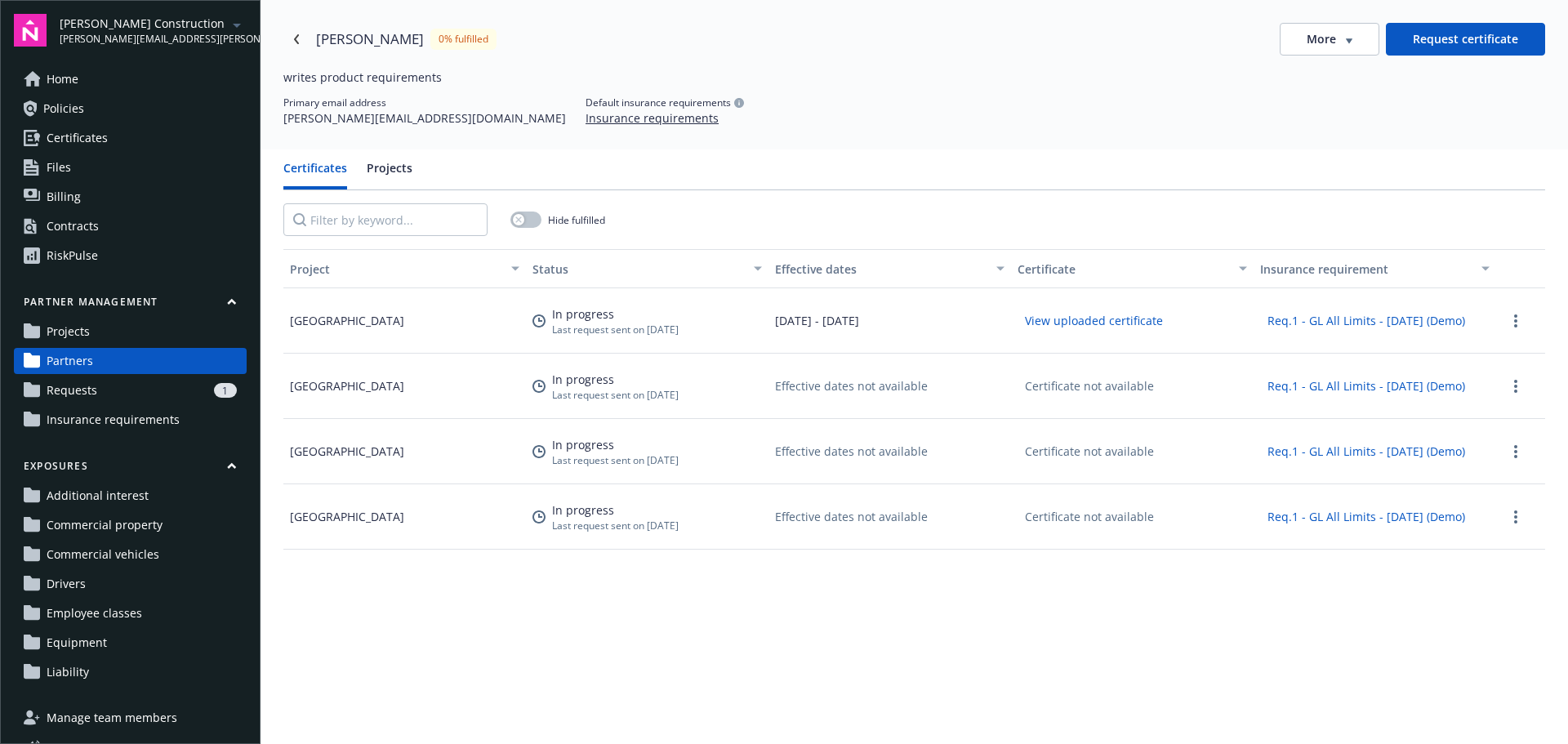
click at [1346, 40] on icon "button" at bounding box center [1349, 41] width 6 height 5
click at [95, 396] on span "Requests" at bounding box center [72, 390] width 51 height 26
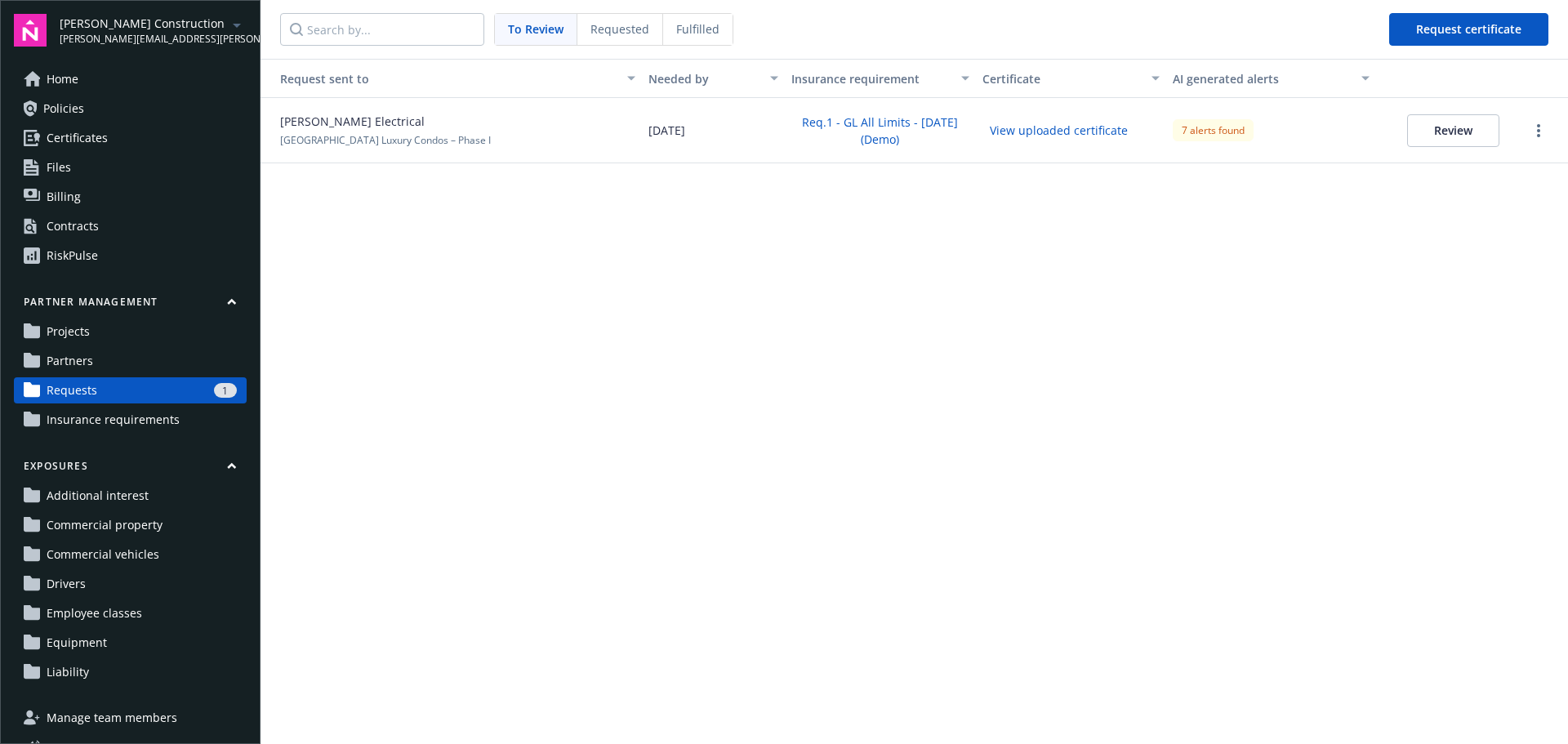
click at [616, 34] on span "Requested" at bounding box center [619, 29] width 58 height 17
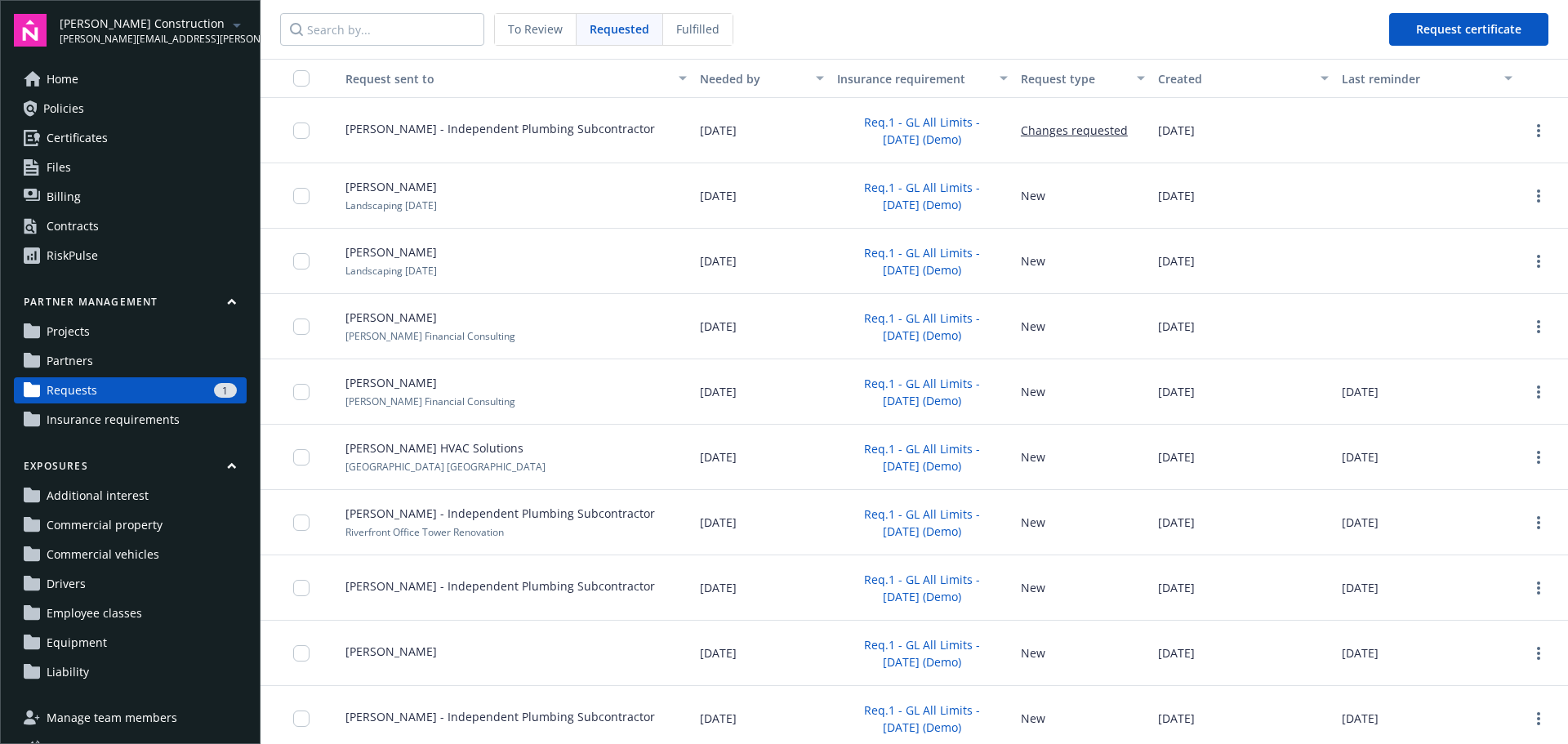
click at [689, 28] on span "Fulfilled" at bounding box center [698, 29] width 44 height 17
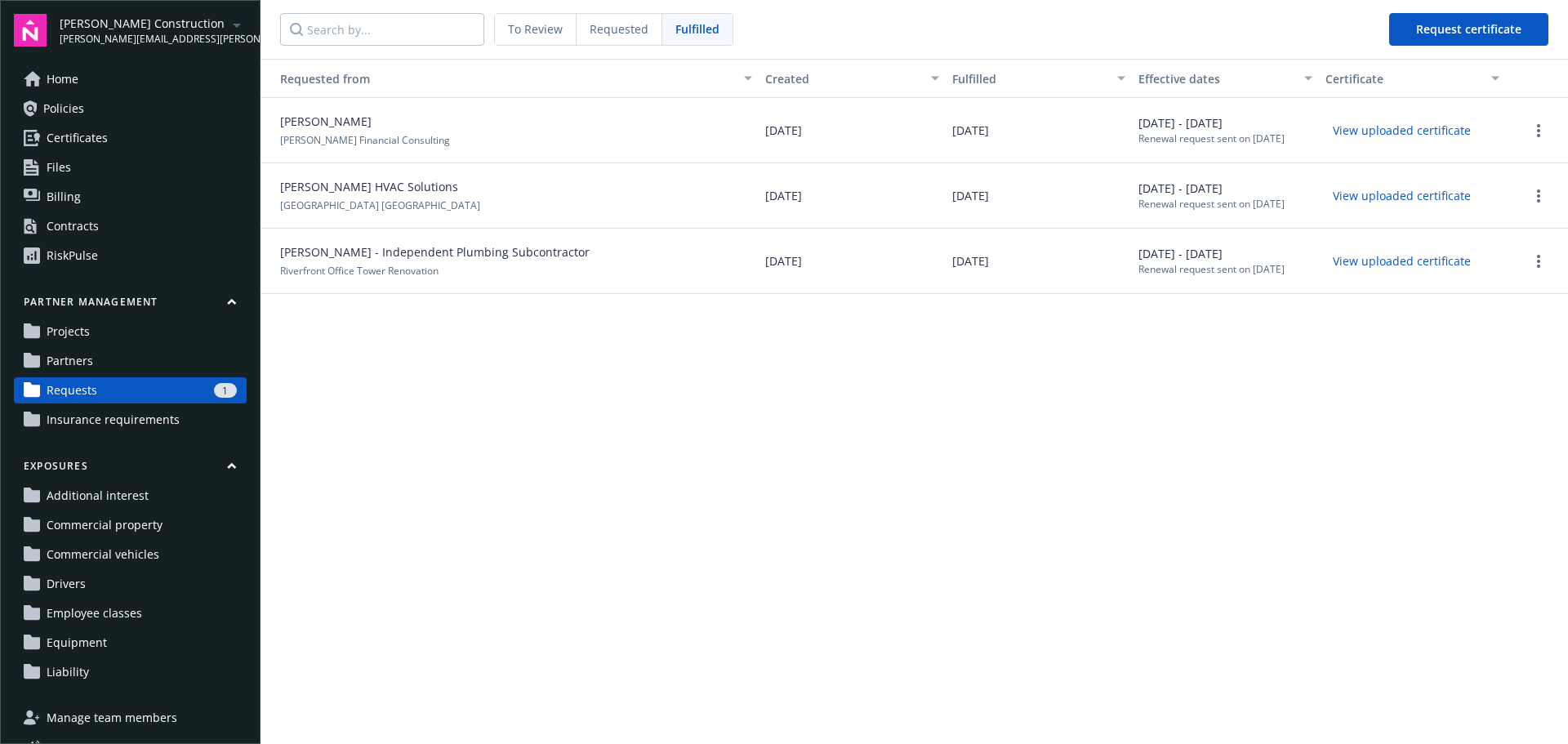
click at [646, 30] on div "Requested" at bounding box center [619, 30] width 86 height 31
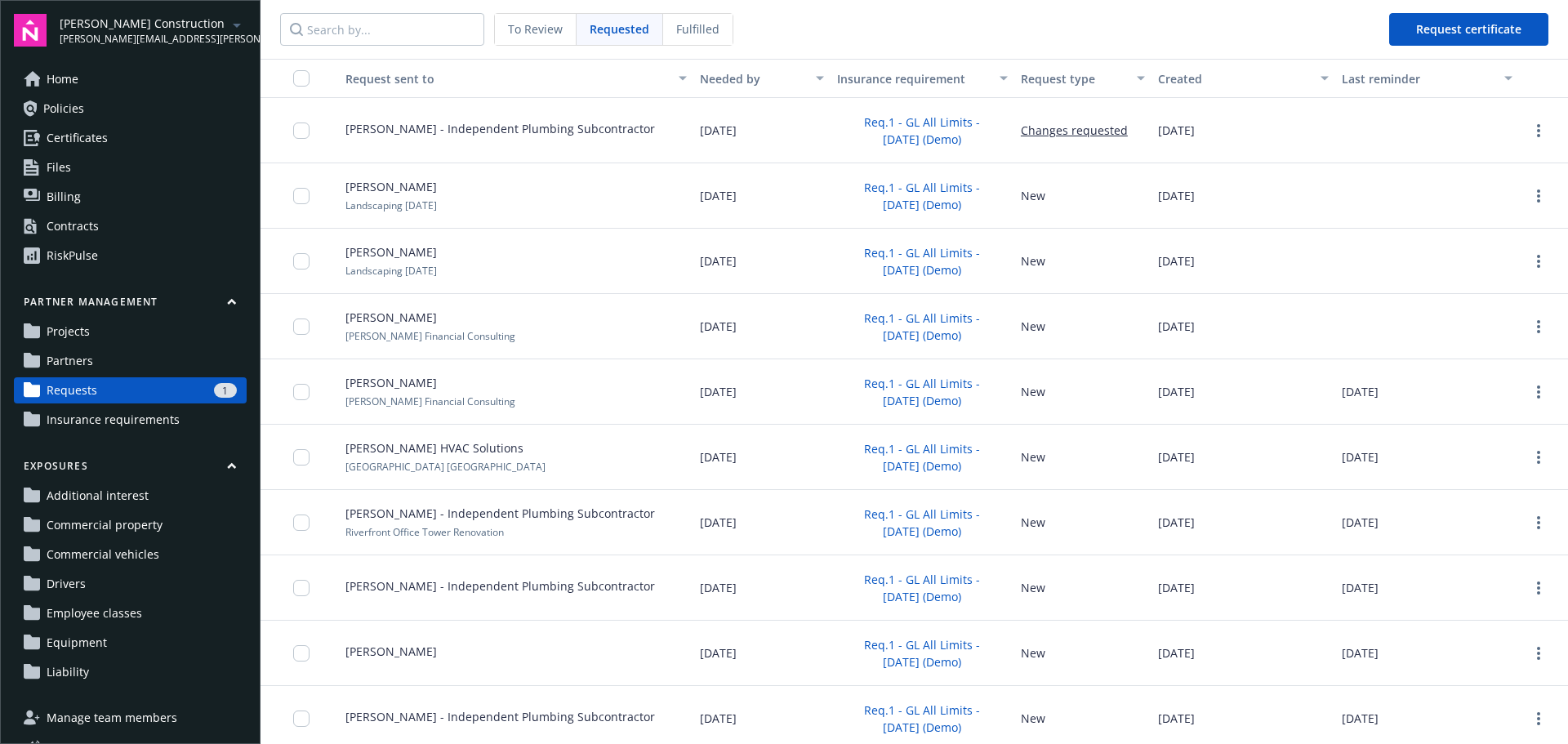
click at [547, 31] on span "To Review" at bounding box center [535, 29] width 55 height 17
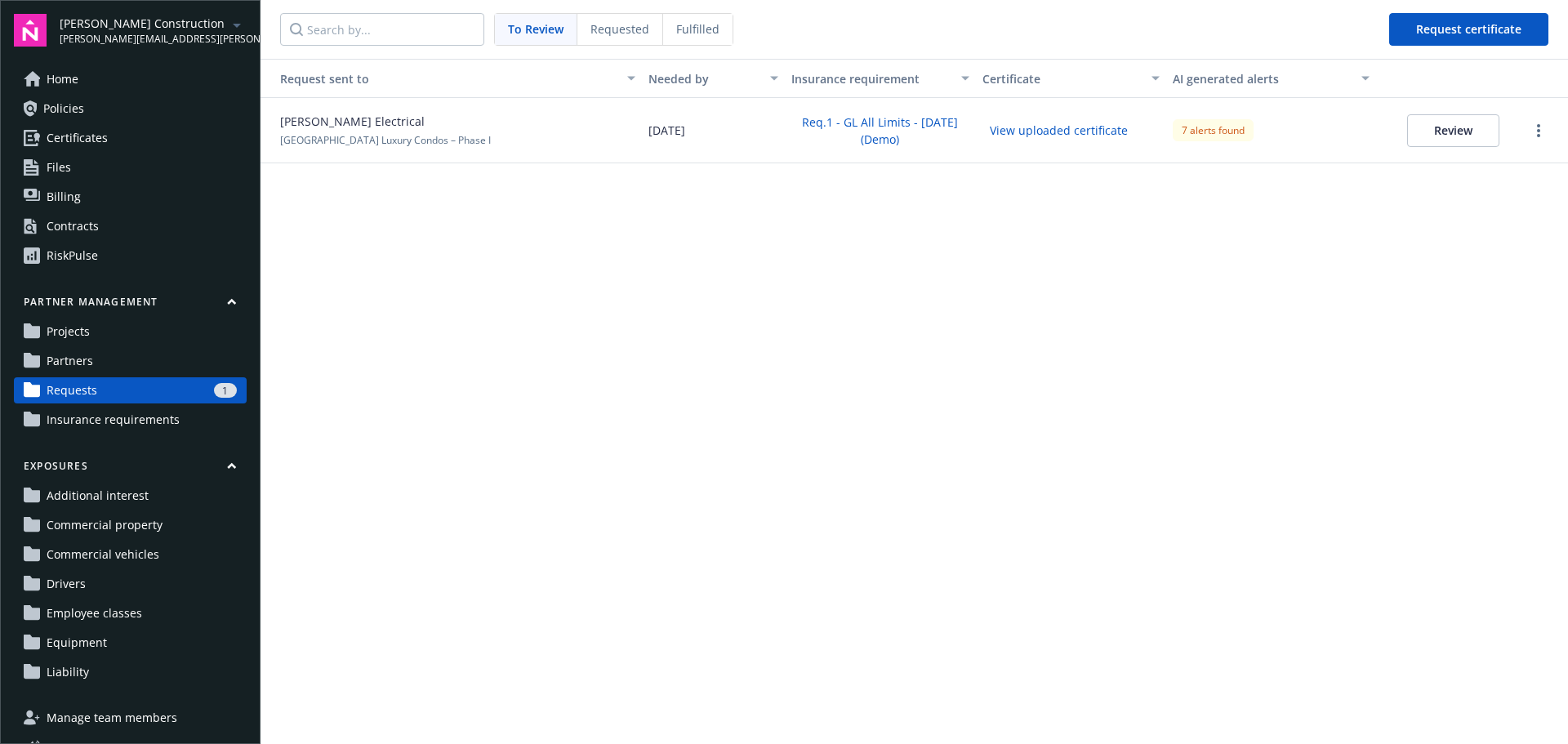
click at [613, 35] on span "Requested" at bounding box center [619, 29] width 58 height 17
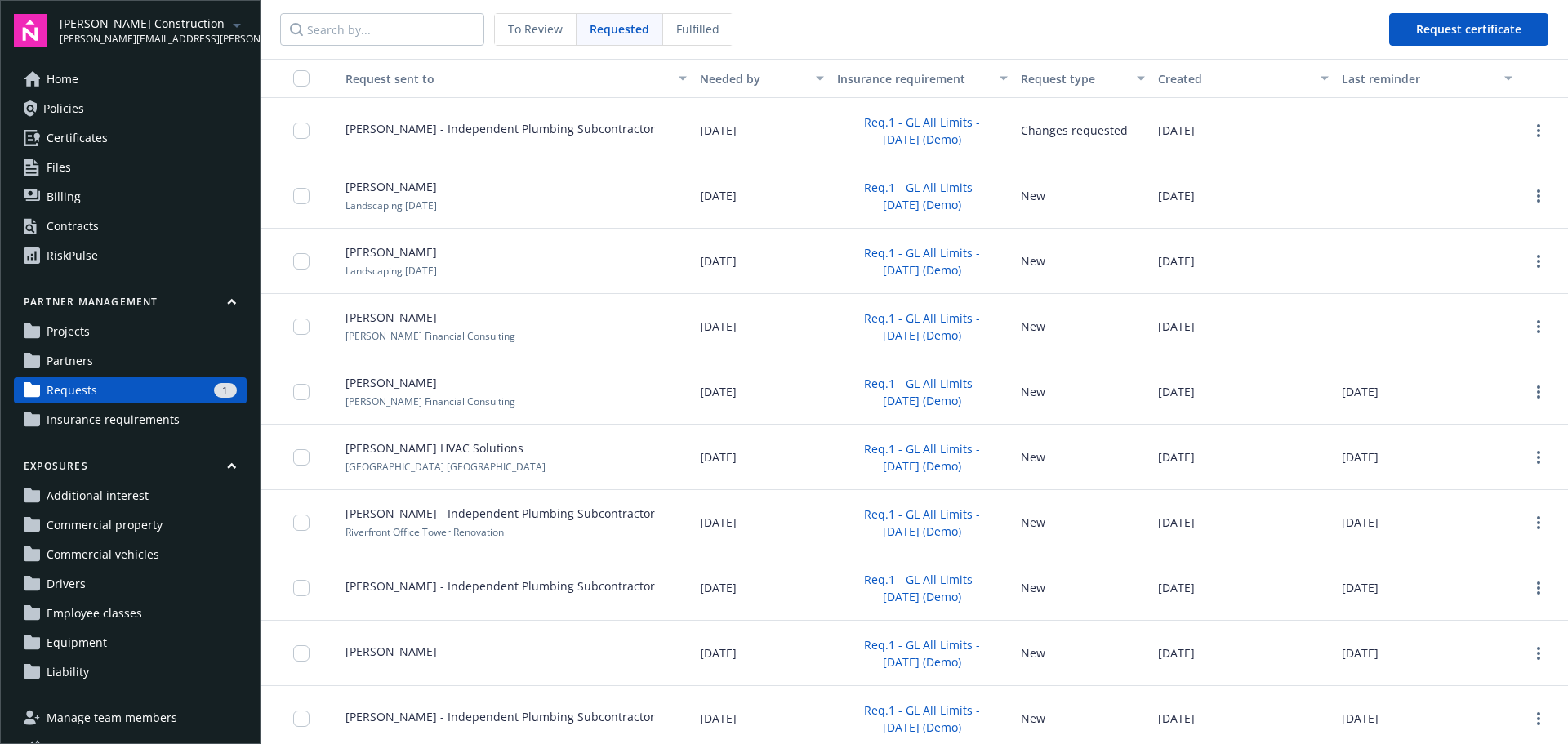
click at [691, 31] on span "Fulfilled" at bounding box center [698, 29] width 44 height 17
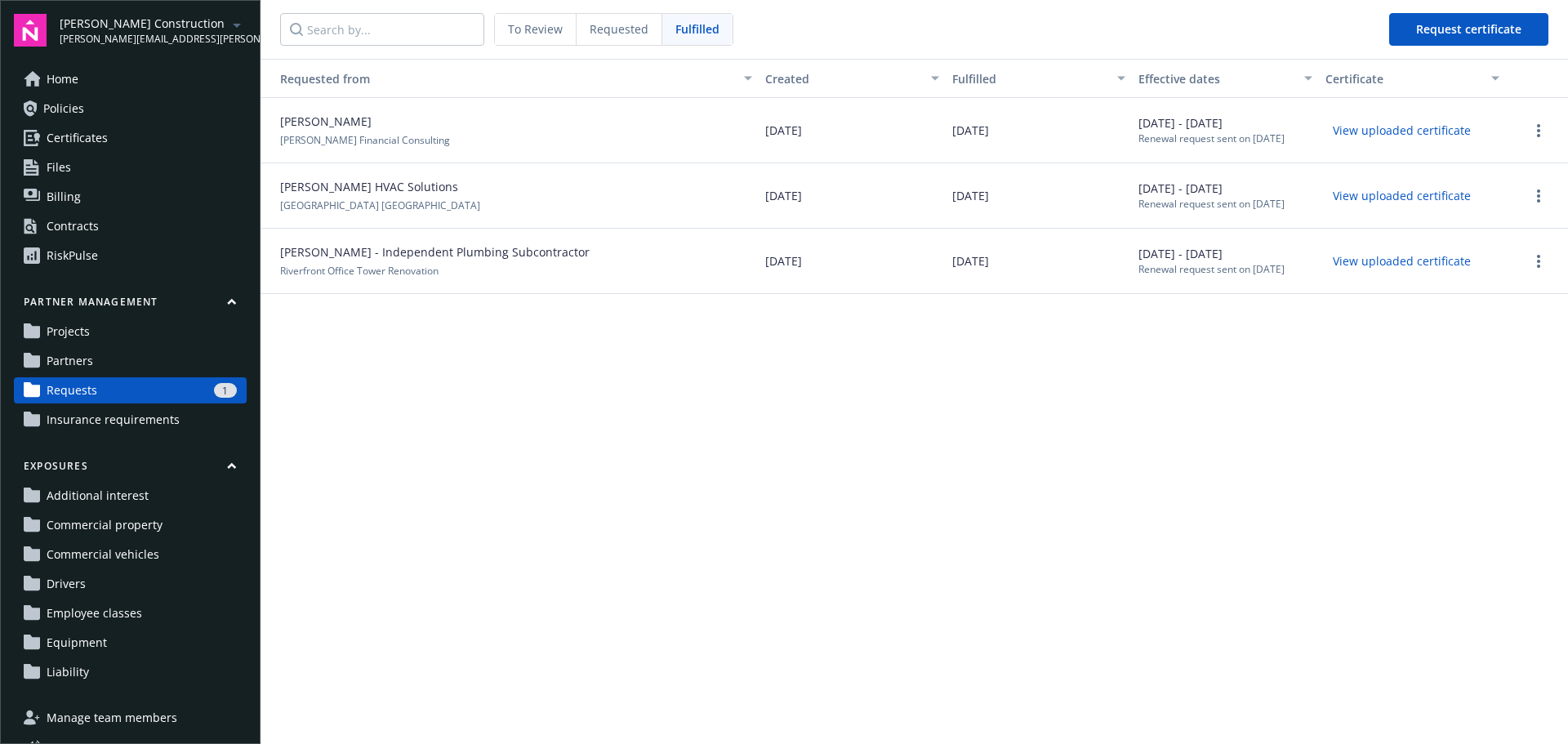
click at [615, 24] on span "Requested" at bounding box center [618, 29] width 58 height 17
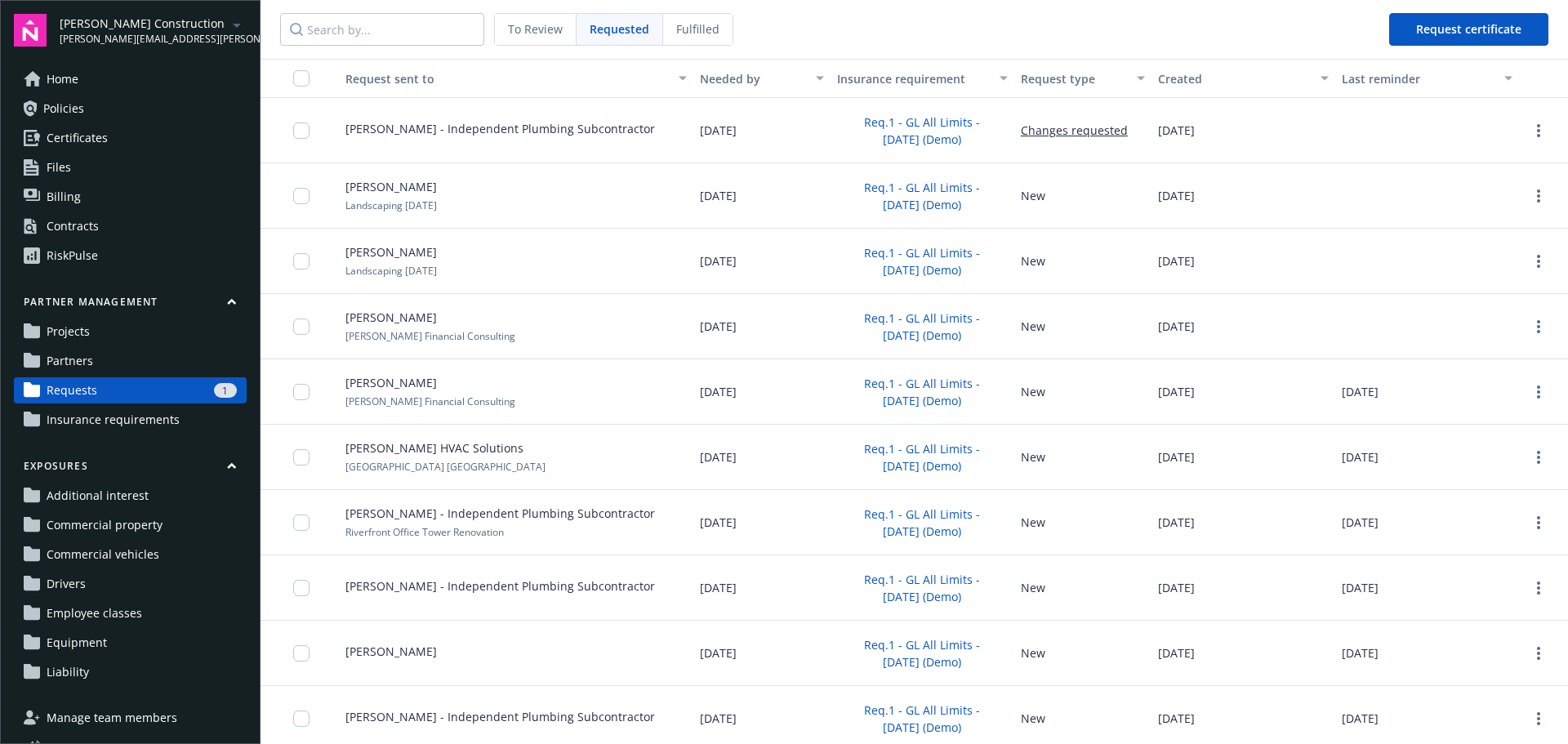
click at [549, 30] on span "To Review" at bounding box center [535, 29] width 55 height 17
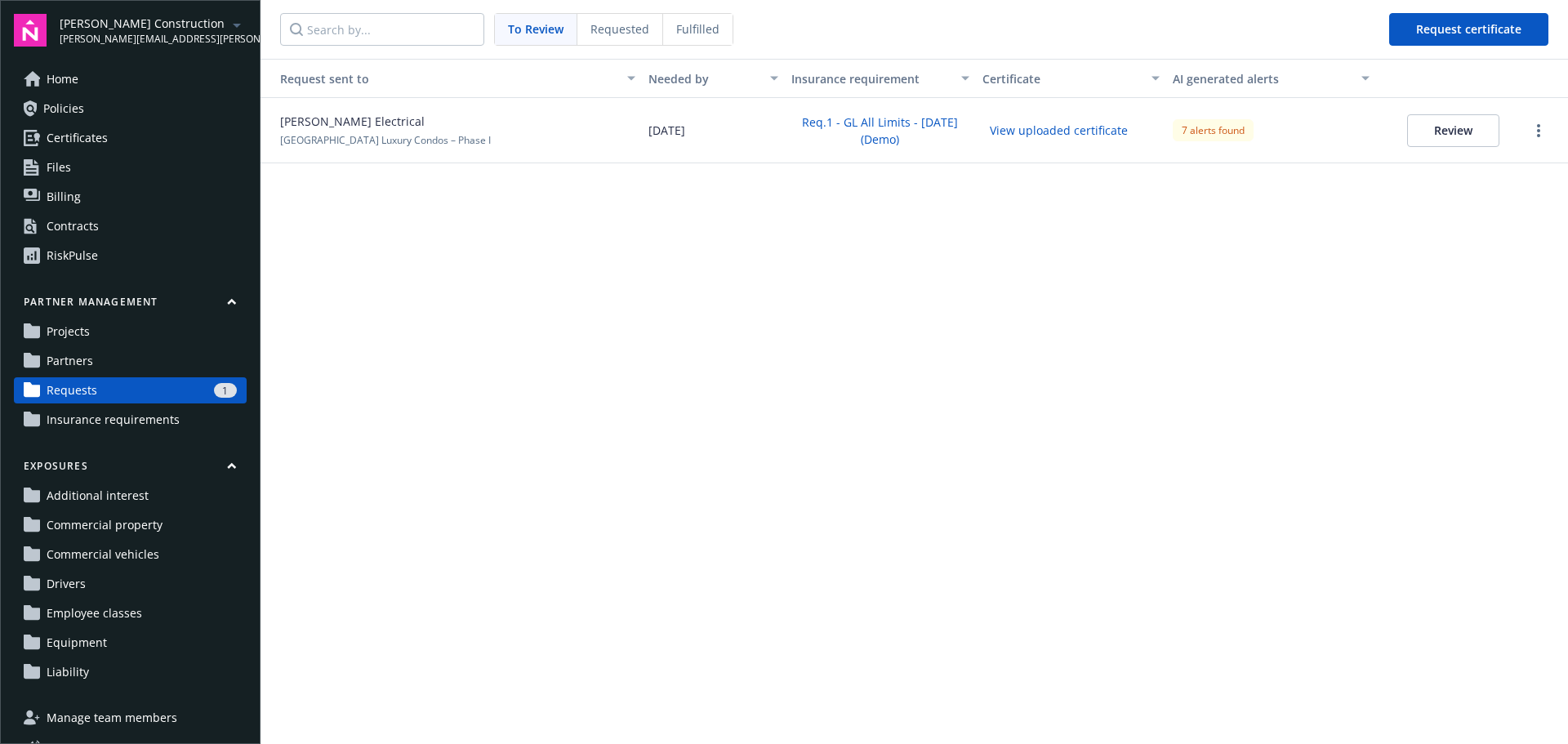
click at [642, 31] on span "Requested" at bounding box center [619, 29] width 58 height 17
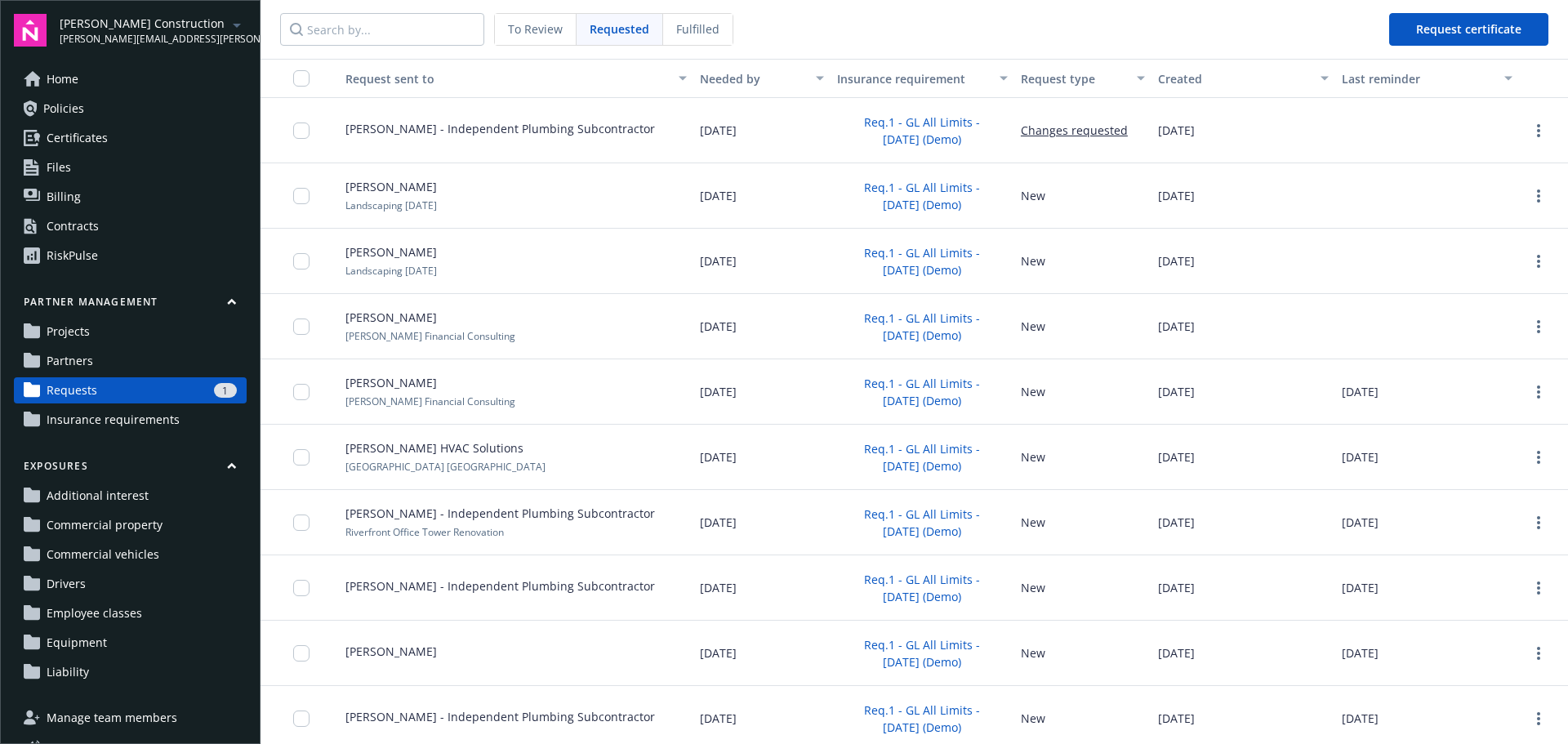
click at [704, 31] on span "Fulfilled" at bounding box center [698, 29] width 44 height 17
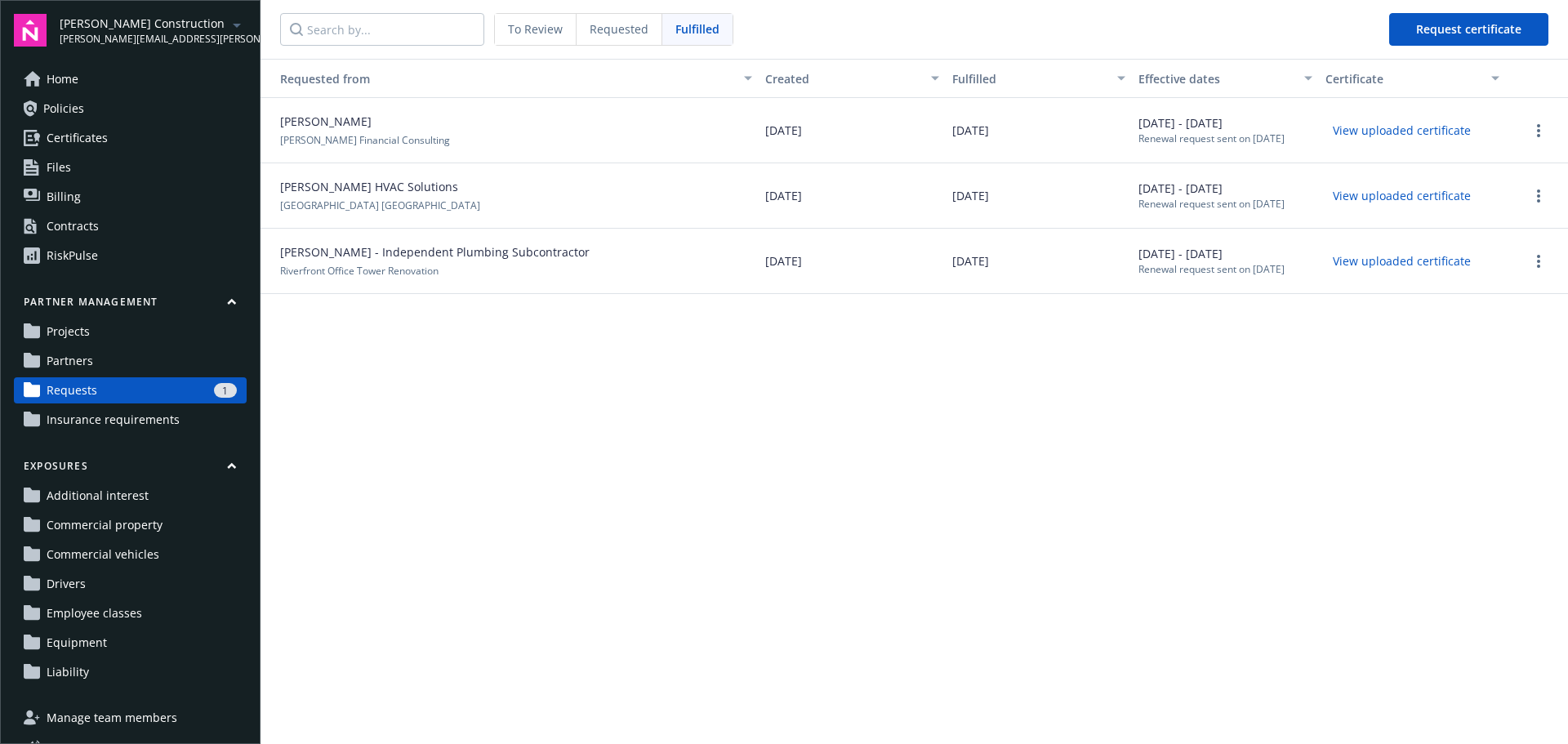
click at [601, 31] on span "Requested" at bounding box center [618, 29] width 58 height 17
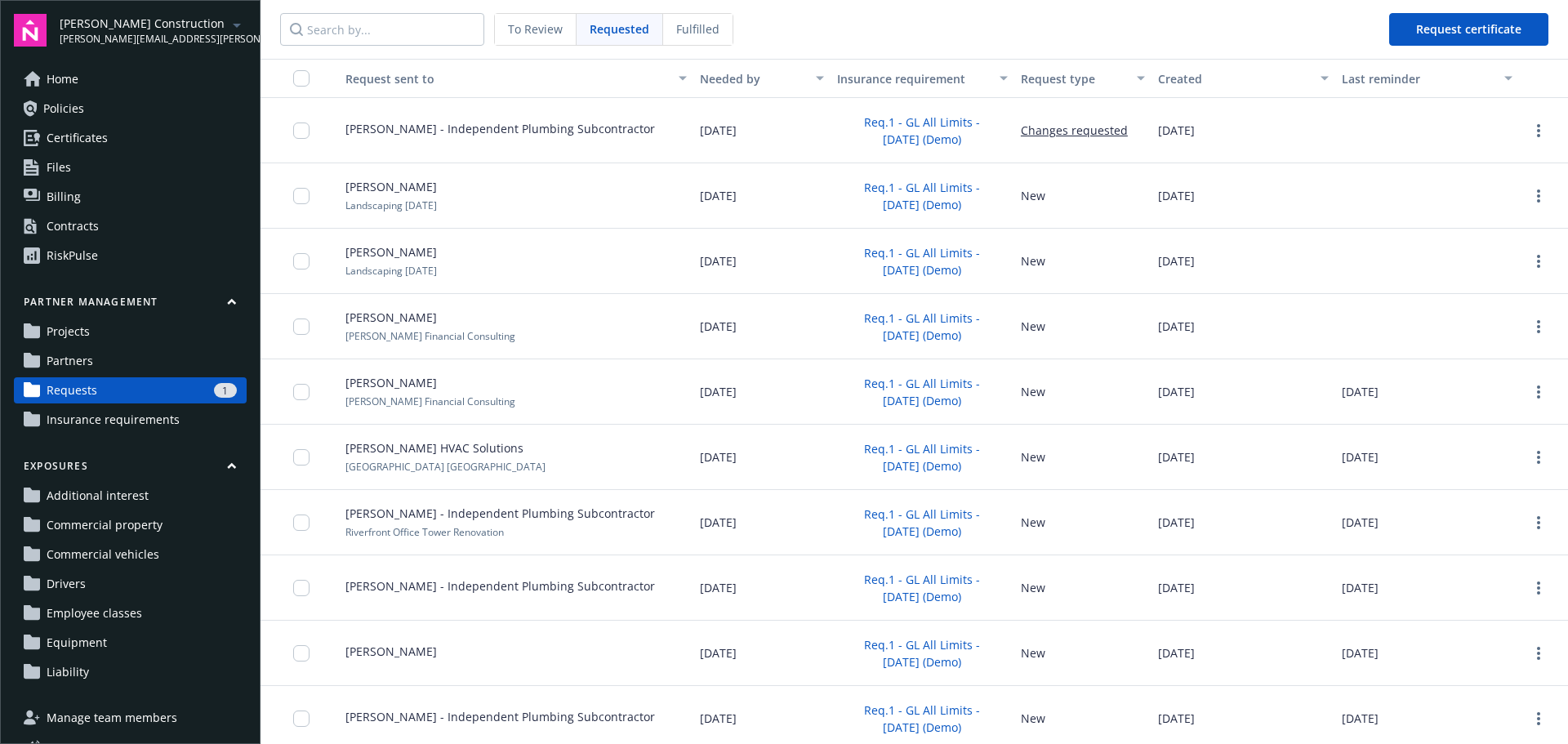
click at [551, 32] on span "To Review" at bounding box center [535, 29] width 55 height 17
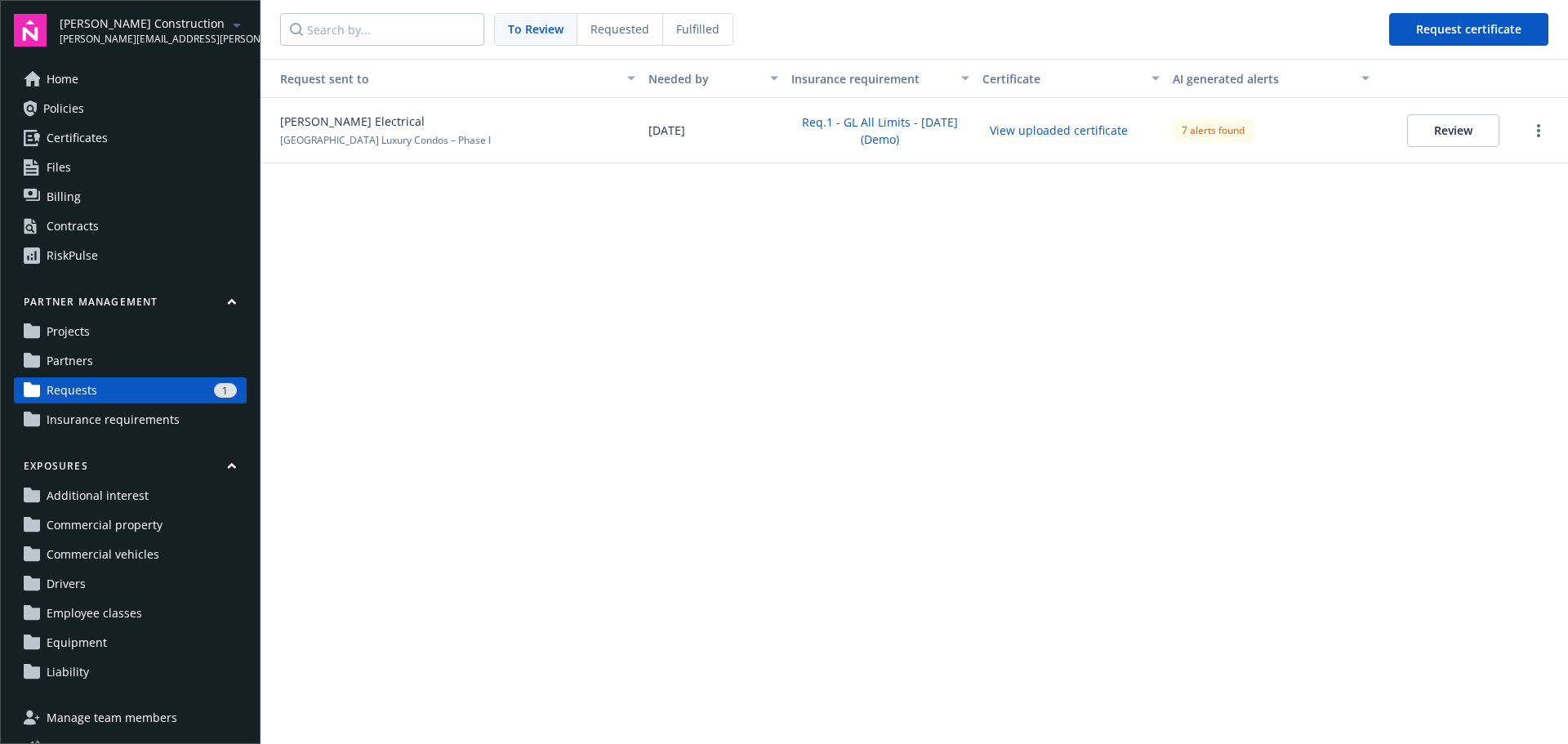
click at [611, 27] on span "Requested" at bounding box center [619, 29] width 58 height 17
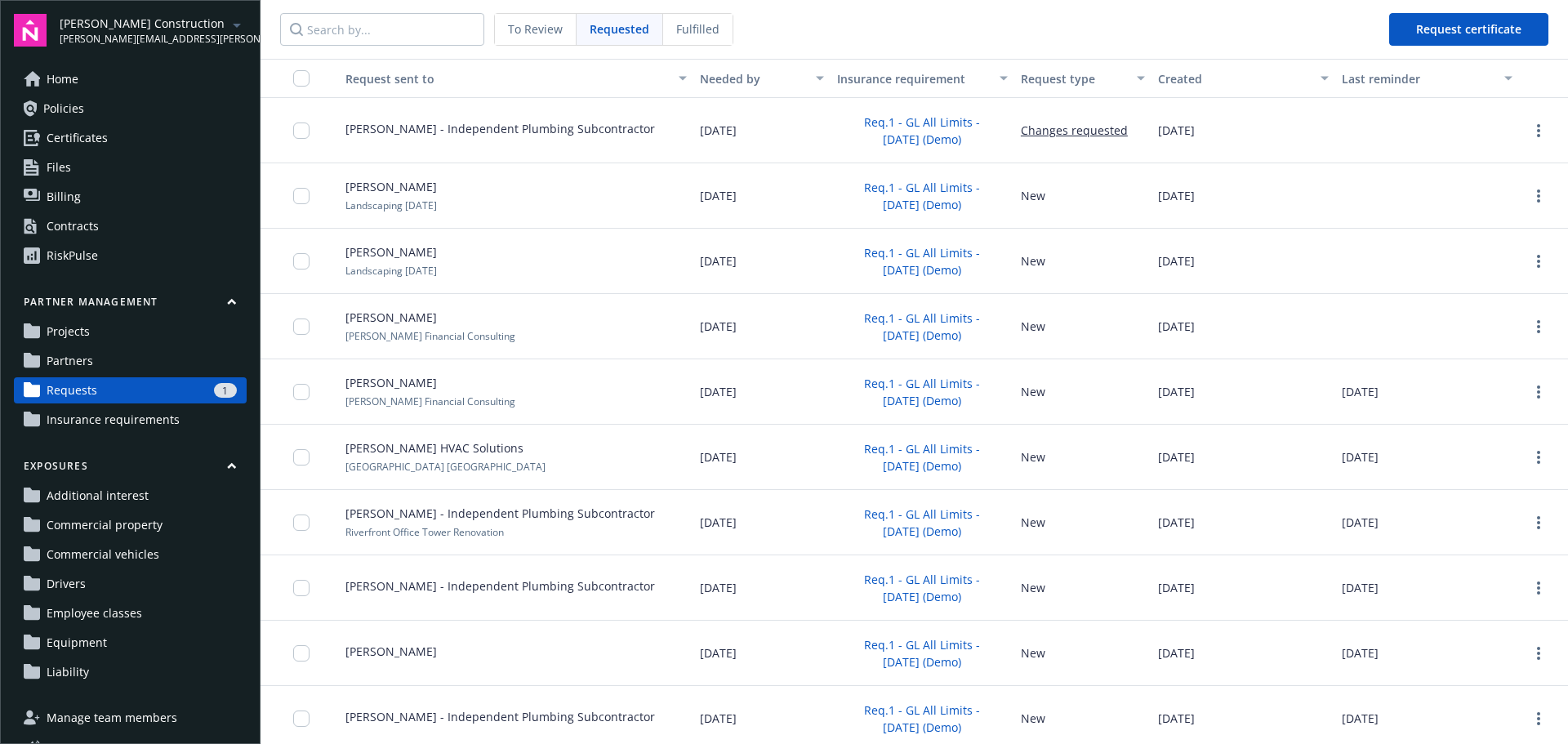
click at [704, 28] on span "Fulfilled" at bounding box center [698, 29] width 44 height 17
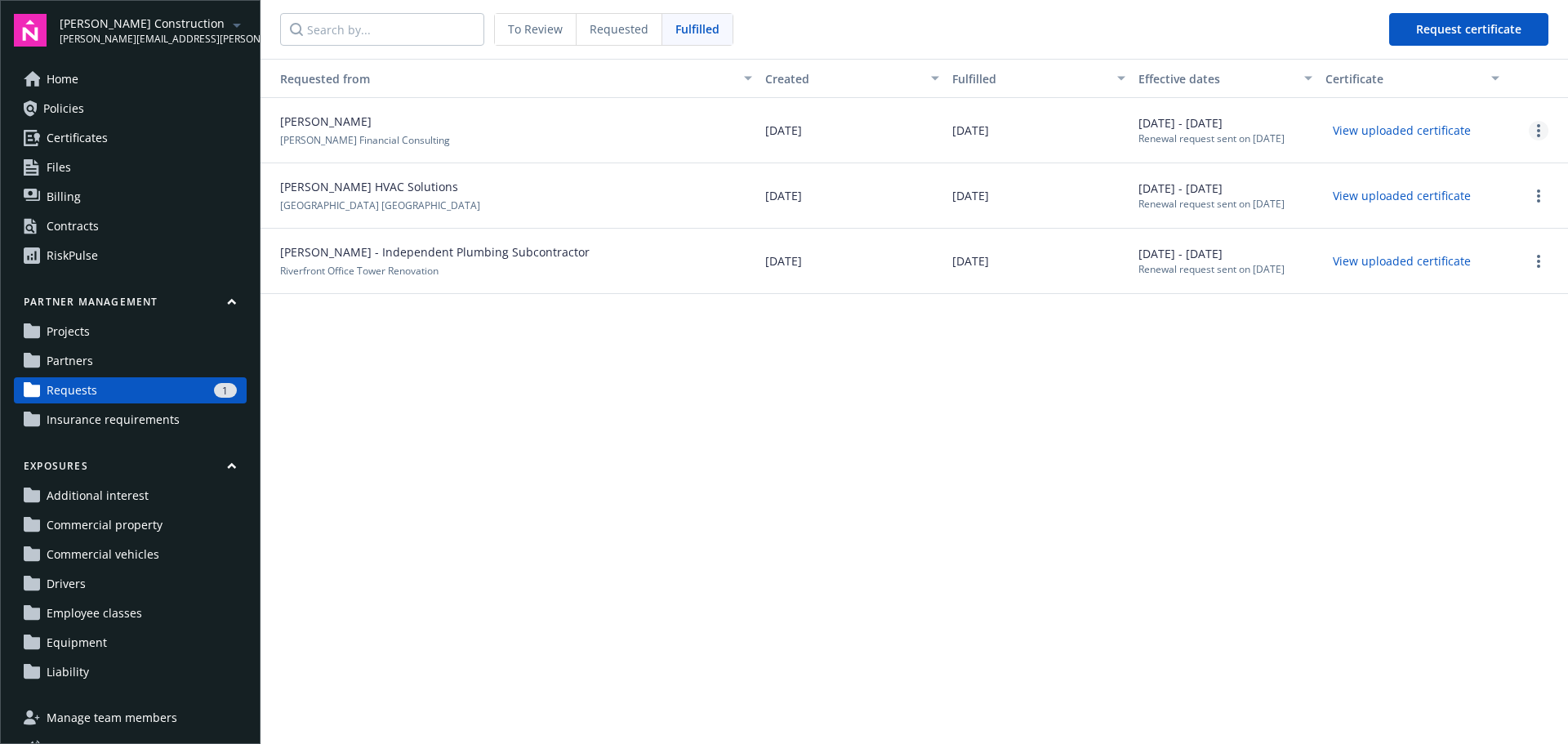
click at [1543, 130] on link "more" at bounding box center [1538, 130] width 19 height 19
drag, startPoint x: 630, startPoint y: 34, endPoint x: 970, endPoint y: 52, distance: 340.5
click at [627, 32] on span "Requested" at bounding box center [618, 29] width 58 height 17
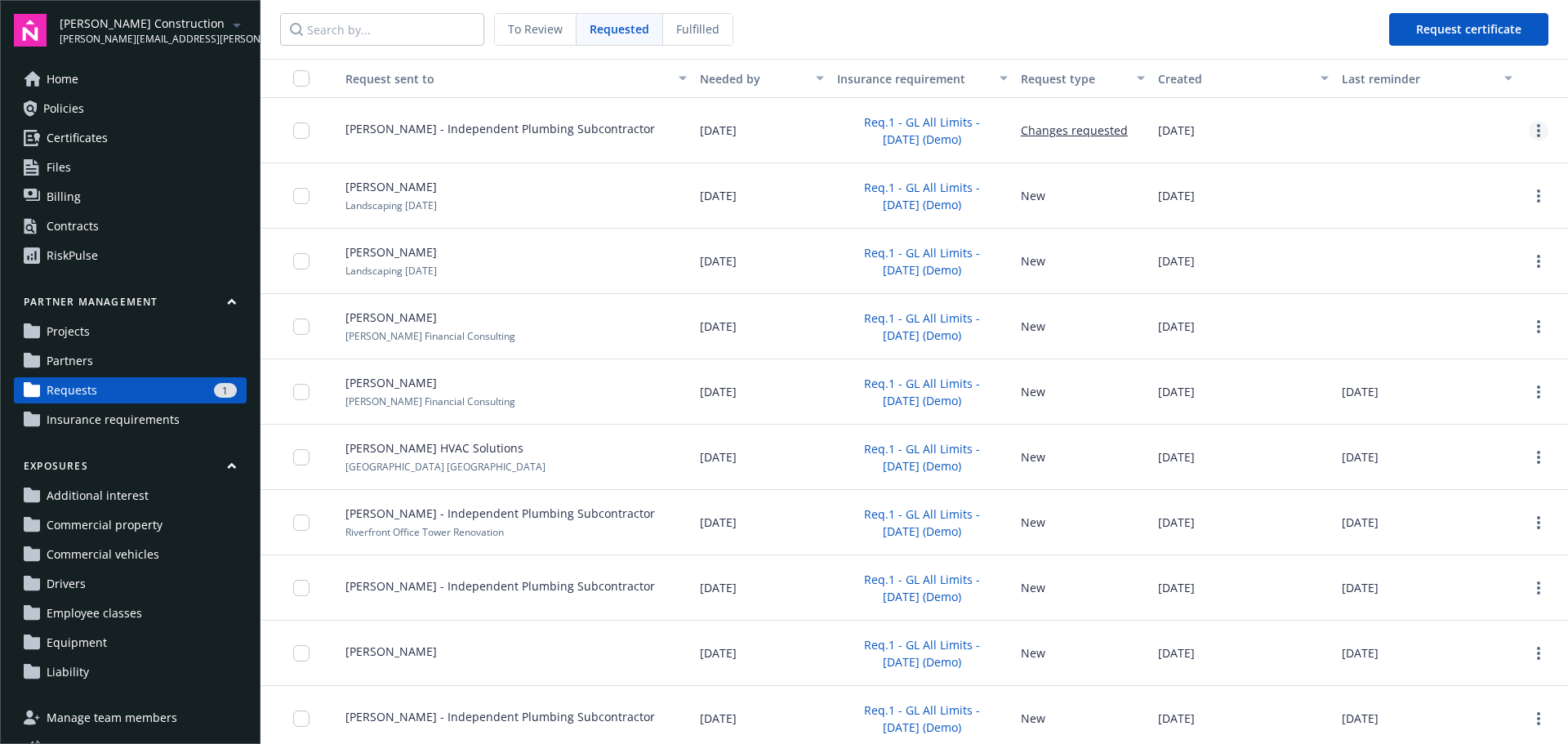
click at [1526, 134] on div at bounding box center [1544, 130] width 36 height 19
click at [1537, 133] on icon "more" at bounding box center [1539, 130] width 3 height 13
click at [518, 32] on span "To Review" at bounding box center [535, 29] width 55 height 17
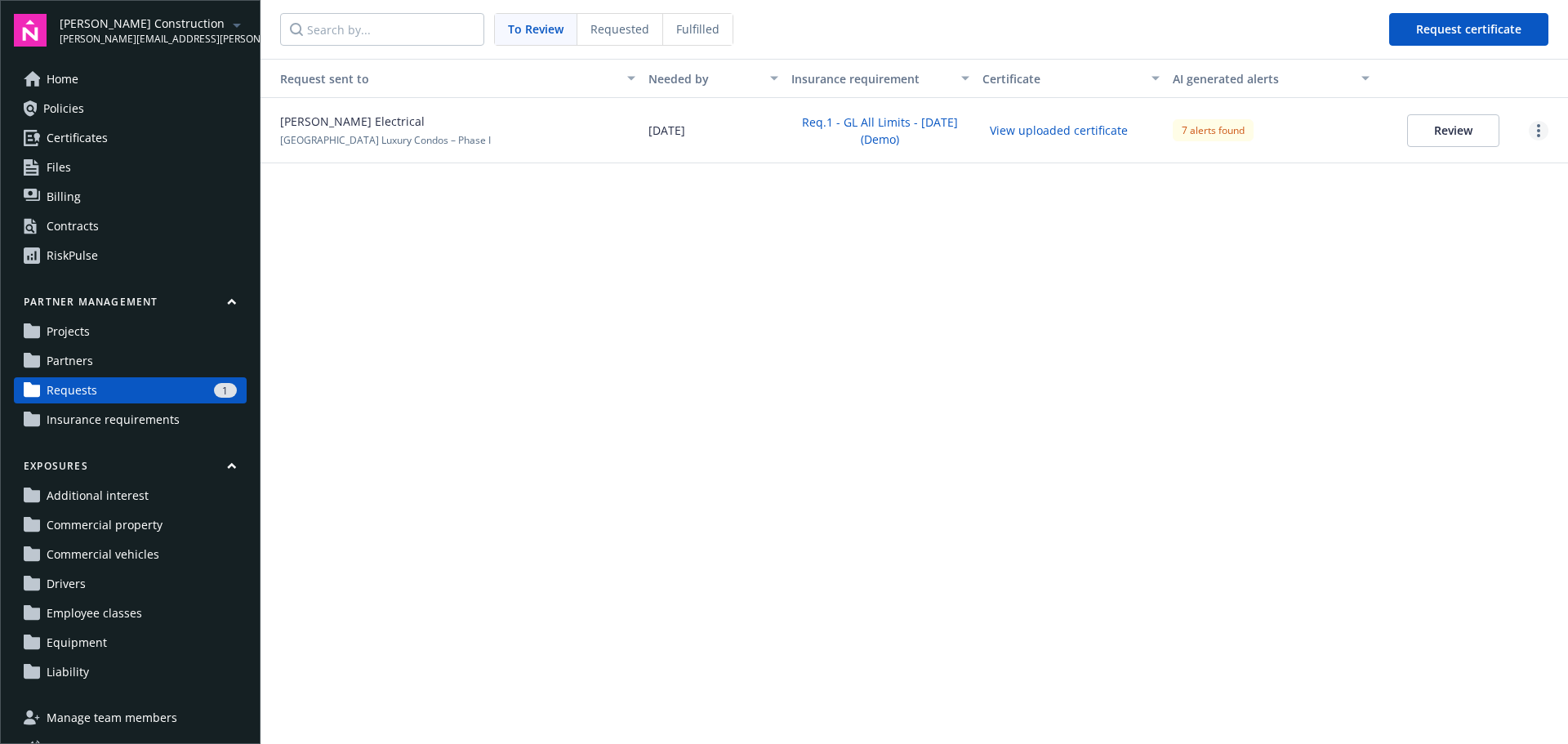
click at [1543, 127] on link "more" at bounding box center [1538, 130] width 19 height 19
click at [626, 31] on span "Requested" at bounding box center [619, 29] width 58 height 17
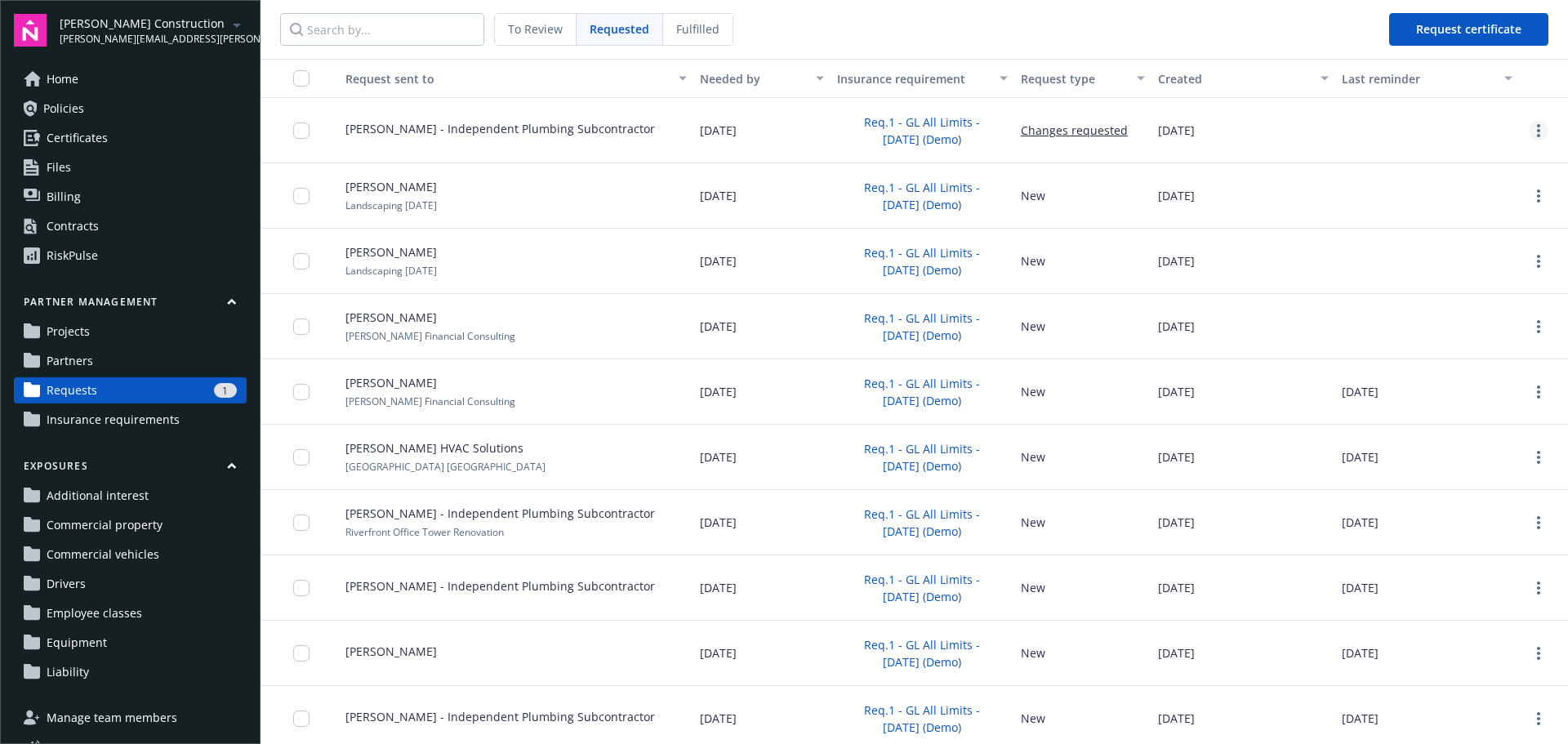
click at [1537, 129] on icon "more" at bounding box center [1539, 130] width 3 height 13
click at [705, 22] on span "Fulfilled" at bounding box center [698, 29] width 44 height 17
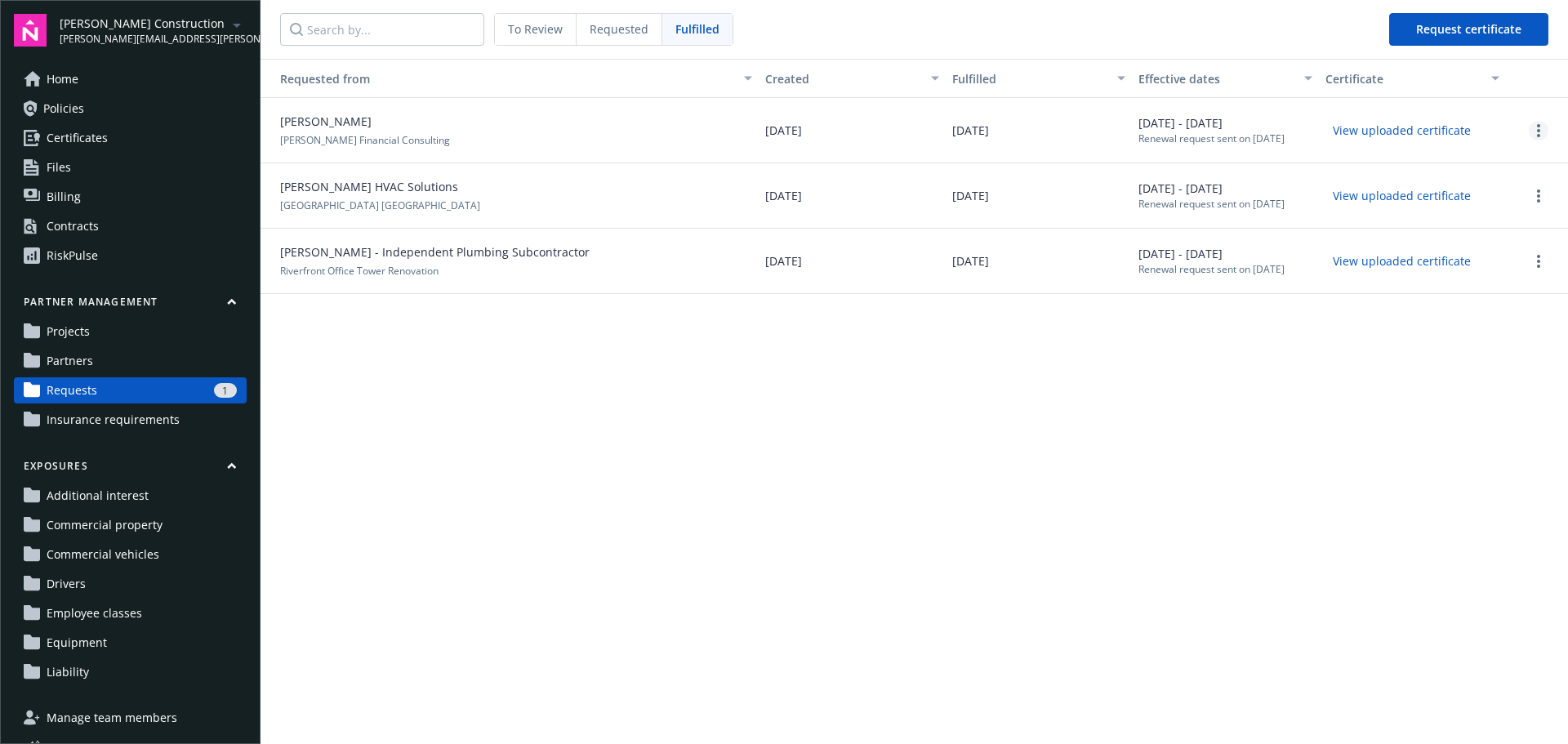
click at [1535, 132] on link "more" at bounding box center [1538, 130] width 19 height 19
